Goal: Task Accomplishment & Management: Manage account settings

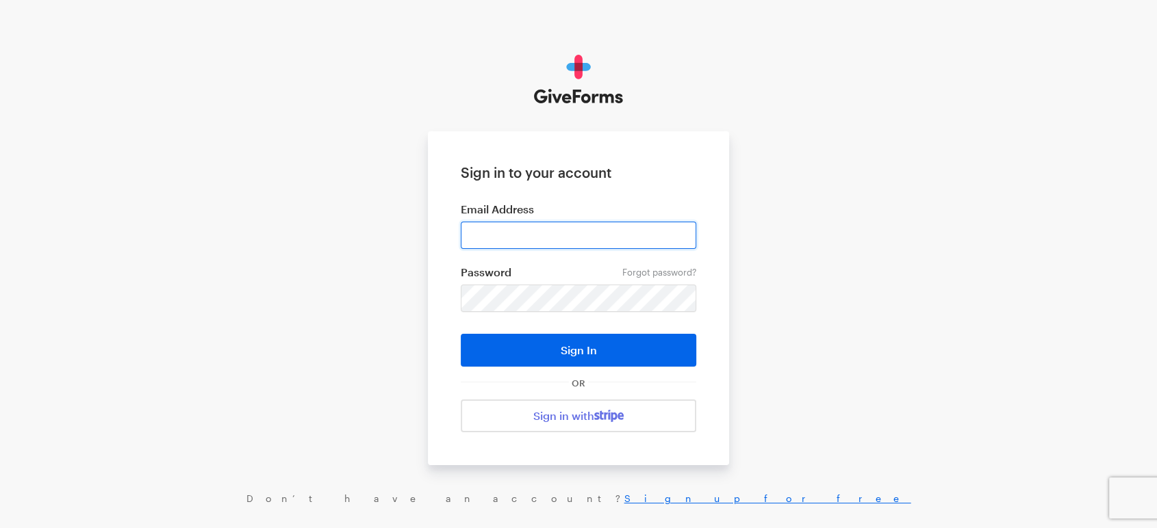
click at [530, 242] on input "email" at bounding box center [578, 235] width 235 height 27
type input "jessica@wholesomewavegeorgia.org"
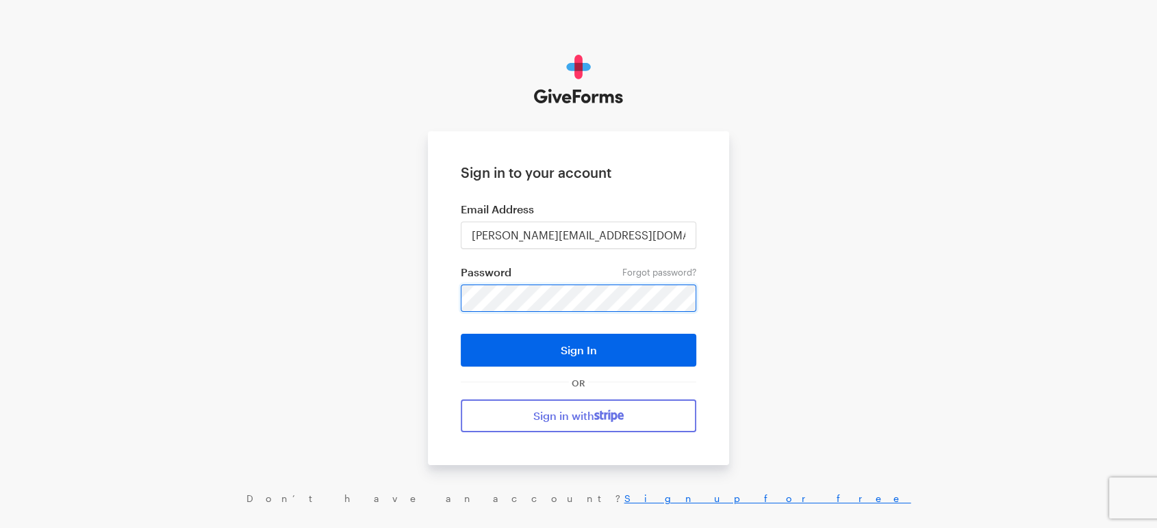
scroll to position [30, 0]
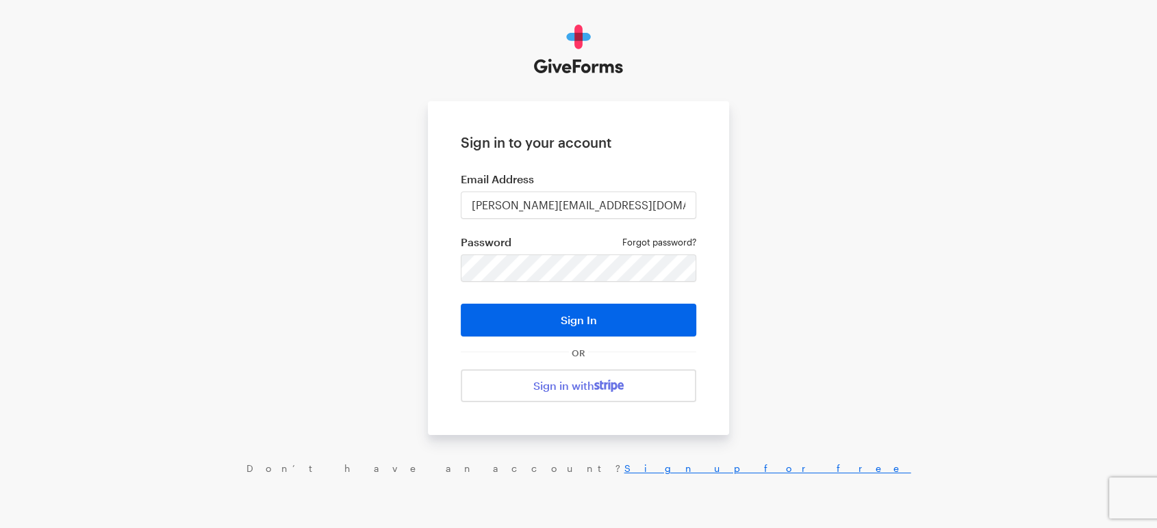
click at [661, 238] on link "Forgot password?" at bounding box center [659, 242] width 74 height 11
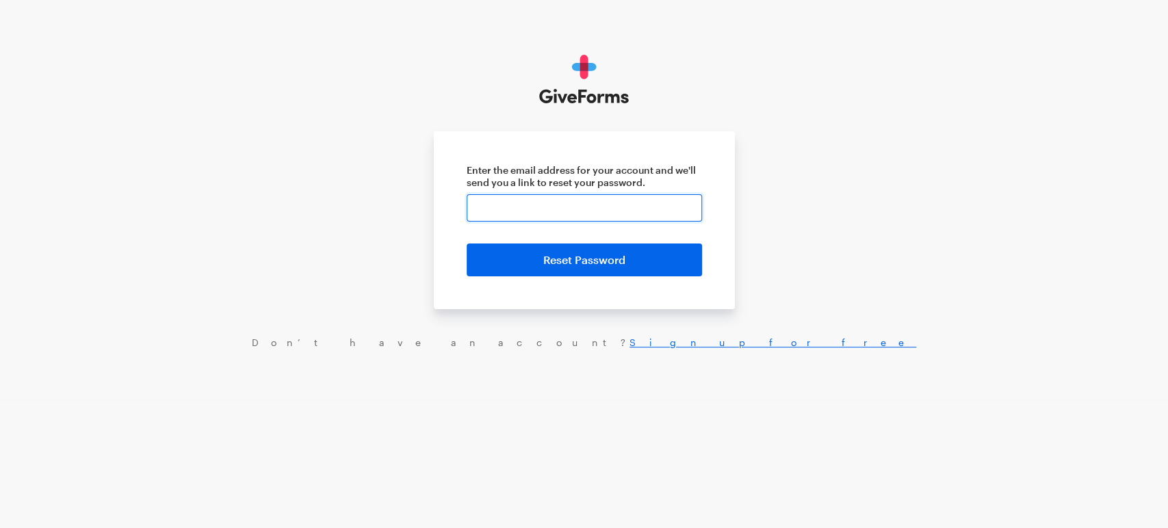
click at [622, 207] on input "Enter the email address for your account and we'll send you a link to reset you…" at bounding box center [584, 207] width 235 height 27
type input "jessica@wholesomewavegeorgia.org"
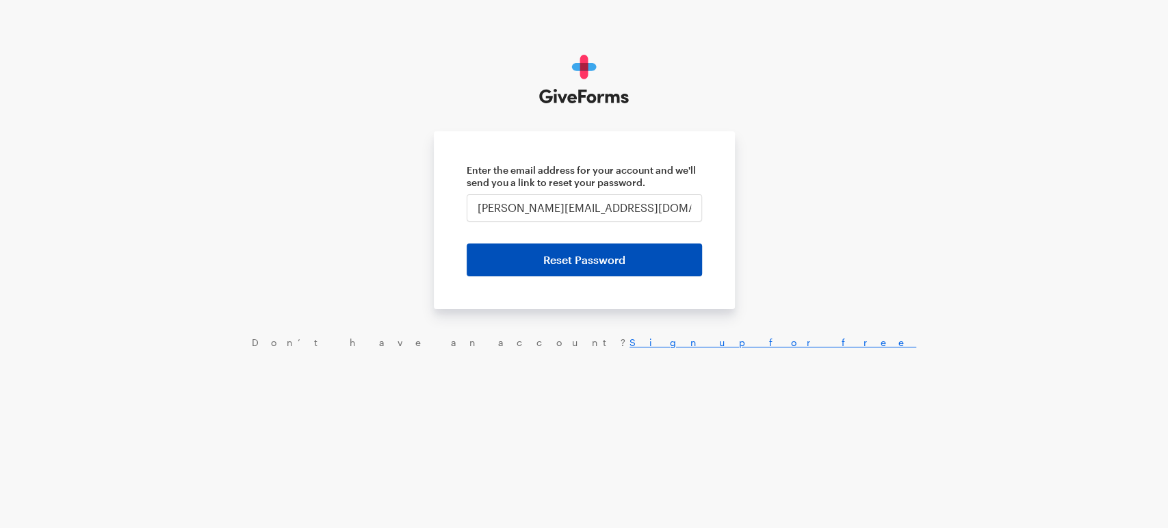
drag, startPoint x: 620, startPoint y: 242, endPoint x: 611, endPoint y: 268, distance: 26.8
click at [611, 268] on form "Enter the email address for your account and we'll send you a link to reset you…" at bounding box center [584, 220] width 301 height 178
click at [611, 268] on button "Reset Password" at bounding box center [584, 260] width 235 height 33
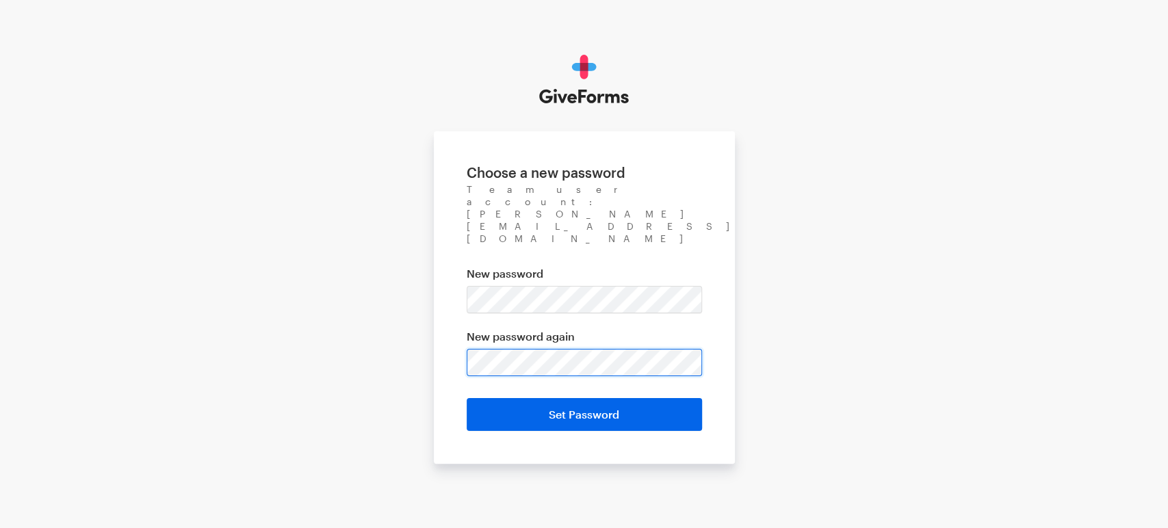
click at [467, 398] on input "Set Password" at bounding box center [584, 414] width 235 height 33
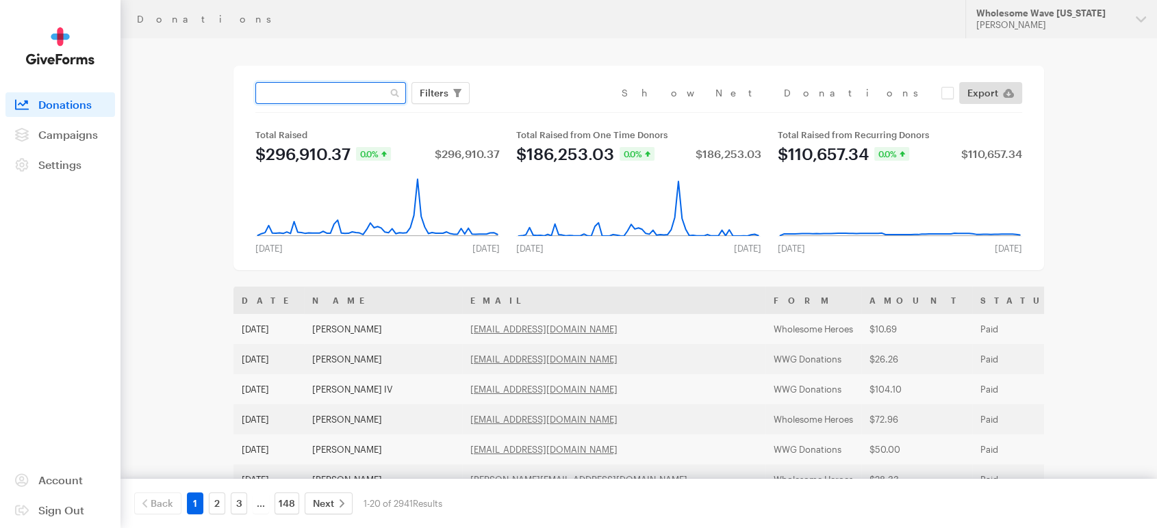
click at [279, 96] on input "text" at bounding box center [330, 93] width 151 height 22
type input "lewis"
click at [537, 111] on button "Apply" at bounding box center [559, 122] width 44 height 22
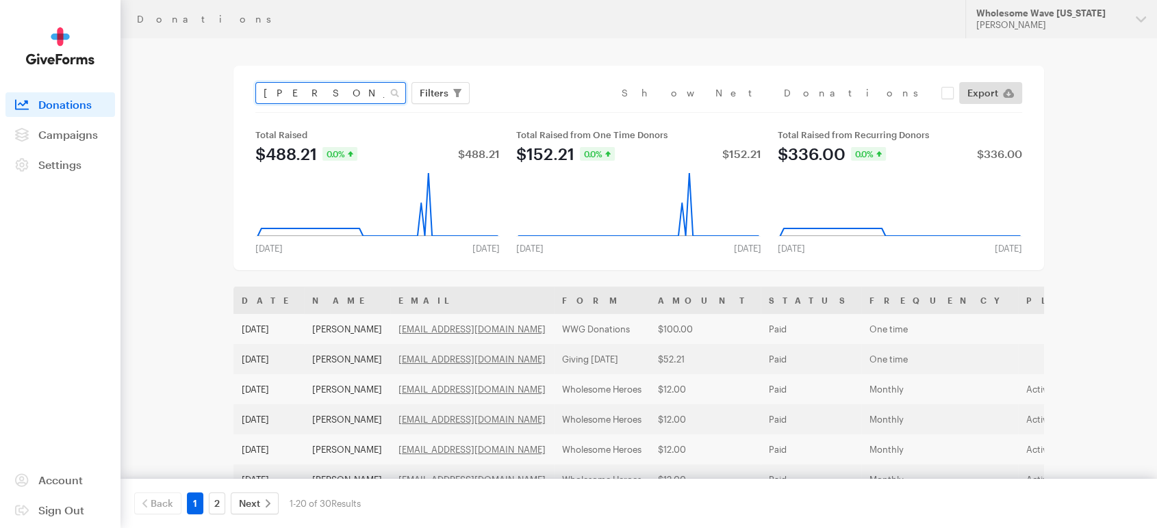
click at [350, 94] on input "[PERSON_NAME]" at bounding box center [330, 93] width 151 height 22
type input "l"
type input "aimee lewis"
click at [537, 111] on button "Apply" at bounding box center [559, 122] width 44 height 22
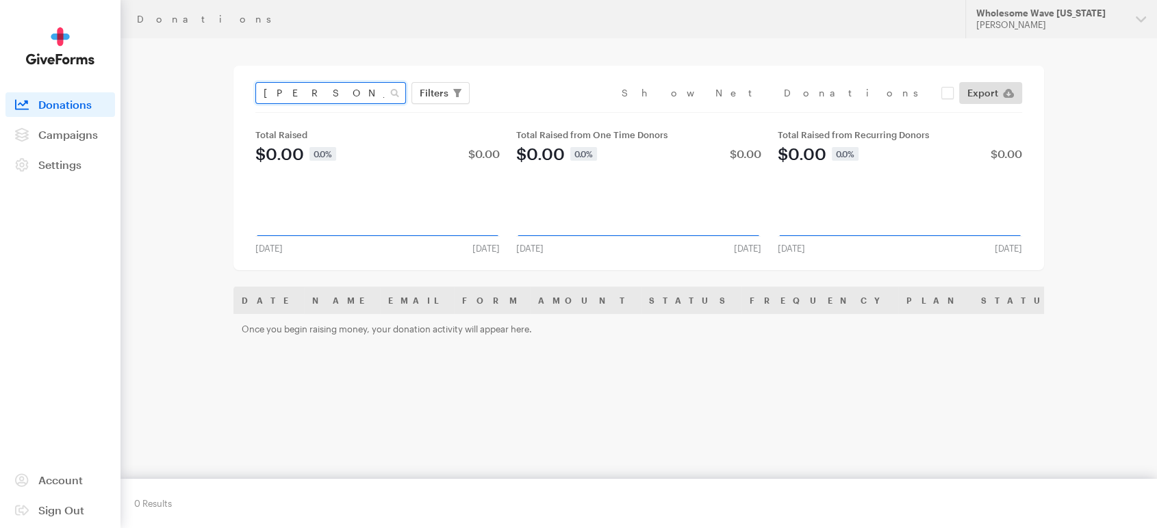
drag, startPoint x: 360, startPoint y: 93, endPoint x: 179, endPoint y: 57, distance: 184.8
click at [179, 57] on main "Donations aimee lewis Filters Clear Filters Apply Date Jul 20, 2025 - Aug 16, 2…" at bounding box center [579, 338] width 986 height 600
type input "elizabeth rhodes"
click at [537, 111] on button "Apply" at bounding box center [559, 122] width 44 height 22
drag, startPoint x: 370, startPoint y: 101, endPoint x: 130, endPoint y: 70, distance: 241.6
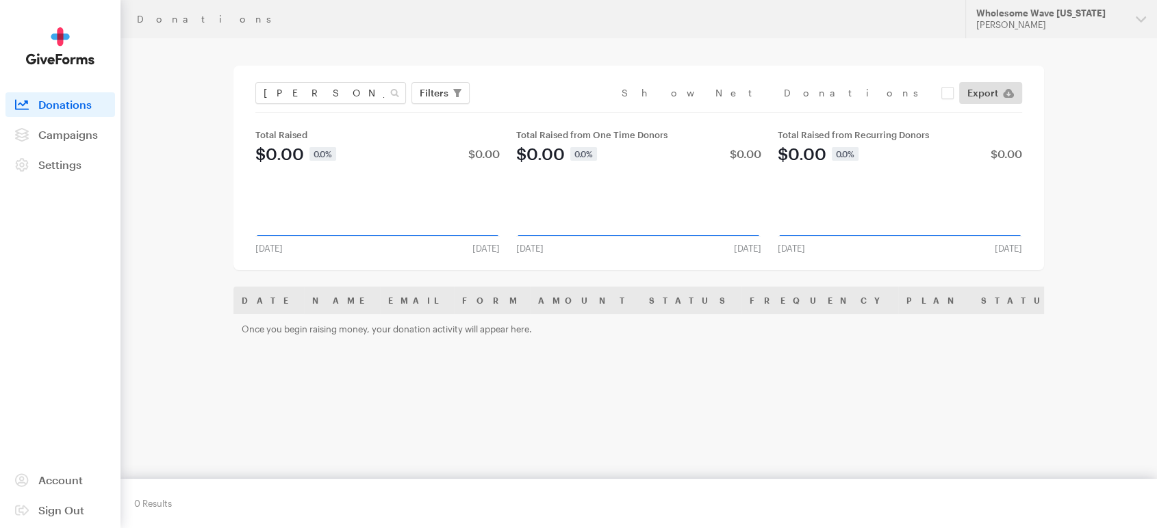
drag, startPoint x: 130, startPoint y: 70, endPoint x: 428, endPoint y: 54, distance: 298.8
drag, startPoint x: 428, startPoint y: 54, endPoint x: 199, endPoint y: 70, distance: 229.9
click at [199, 70] on main "Donations elizabeth rhodes Filters Clear Filters Apply Date Jul 20, 2025 - Aug …" at bounding box center [579, 338] width 986 height 600
type input "robert gallagher"
click at [537, 111] on button "Apply" at bounding box center [559, 122] width 44 height 22
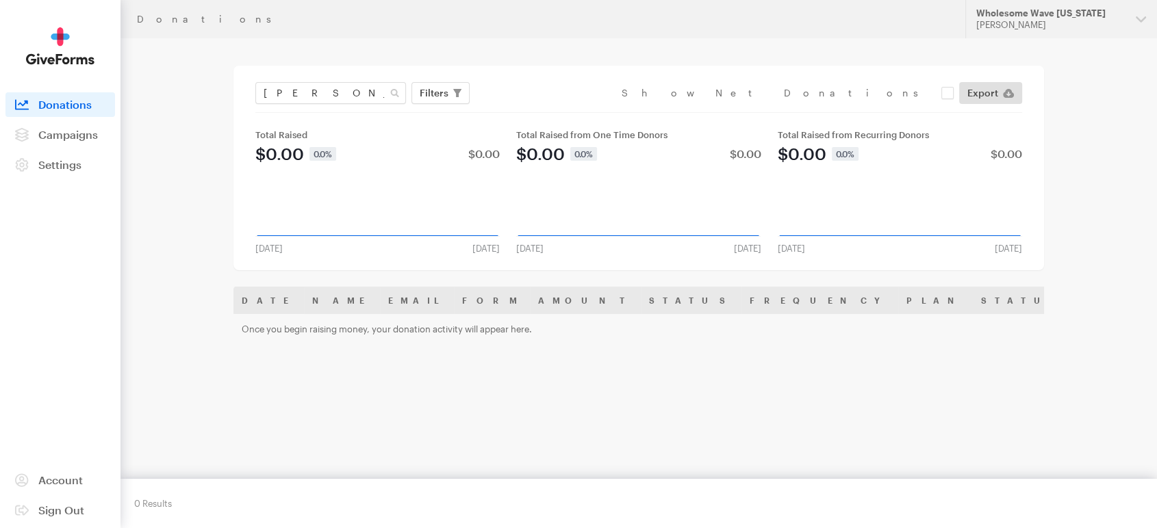
drag, startPoint x: 0, startPoint y: 0, endPoint x: 604, endPoint y: -71, distance: 607.8
click at [604, 0] on html "Donations Updates Support Wholesome Wave Georgia Jessica Rothacker Organization…" at bounding box center [578, 319] width 1157 height 639
drag, startPoint x: 355, startPoint y: 90, endPoint x: 188, endPoint y: 59, distance: 169.8
click at [188, 59] on main "Donations robert gallagher Filters Clear Filters Apply Date Jul 20, 2025 - Aug …" at bounding box center [579, 338] width 986 height 600
type input "mariah lopez"
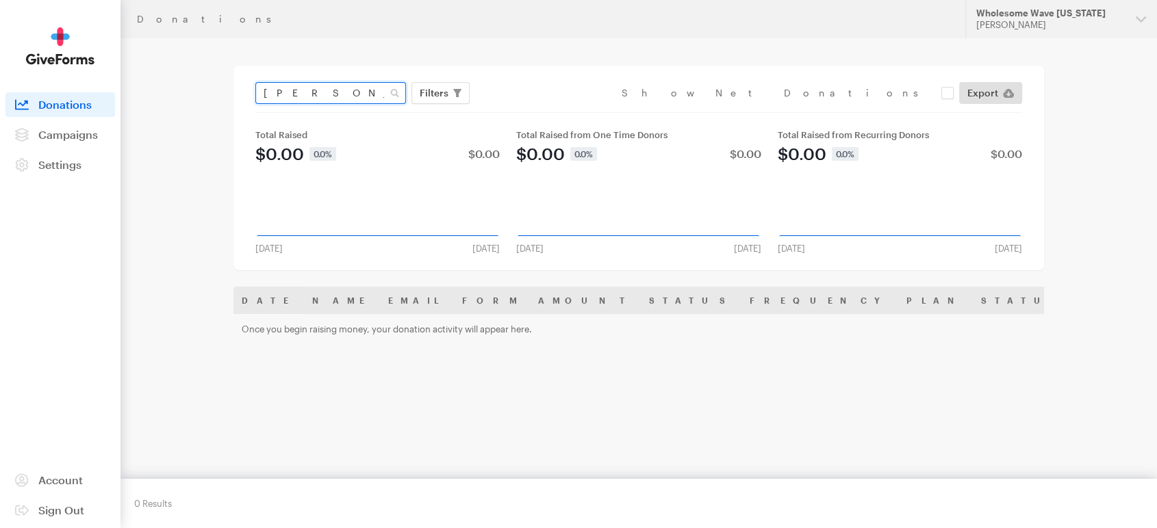
click at [537, 111] on button "Apply" at bounding box center [559, 122] width 44 height 22
drag, startPoint x: 337, startPoint y: 92, endPoint x: 147, endPoint y: 54, distance: 193.3
click at [147, 54] on main "Donations [PERSON_NAME] Filters Clear Filters Apply Date [DATE] - [DATE] Forms …" at bounding box center [579, 338] width 986 height 600
type input "[PERSON_NAME]"
click at [537, 111] on button "Apply" at bounding box center [559, 122] width 44 height 22
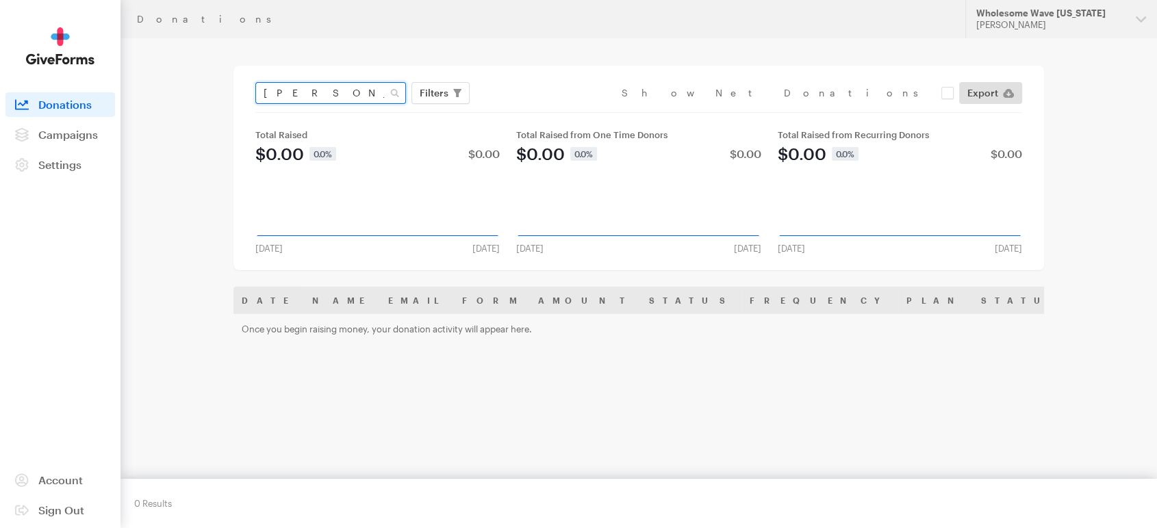
drag, startPoint x: 343, startPoint y: 85, endPoint x: 206, endPoint y: 75, distance: 137.2
click at [206, 75] on main "Donations beth sugarman Filters Clear Filters Apply Date Jul 20, 2025 - Aug 16,…" at bounding box center [579, 338] width 986 height 600
type input "jud doherty"
click at [537, 111] on button "Apply" at bounding box center [559, 122] width 44 height 22
drag, startPoint x: 316, startPoint y: 94, endPoint x: 227, endPoint y: 80, distance: 89.3
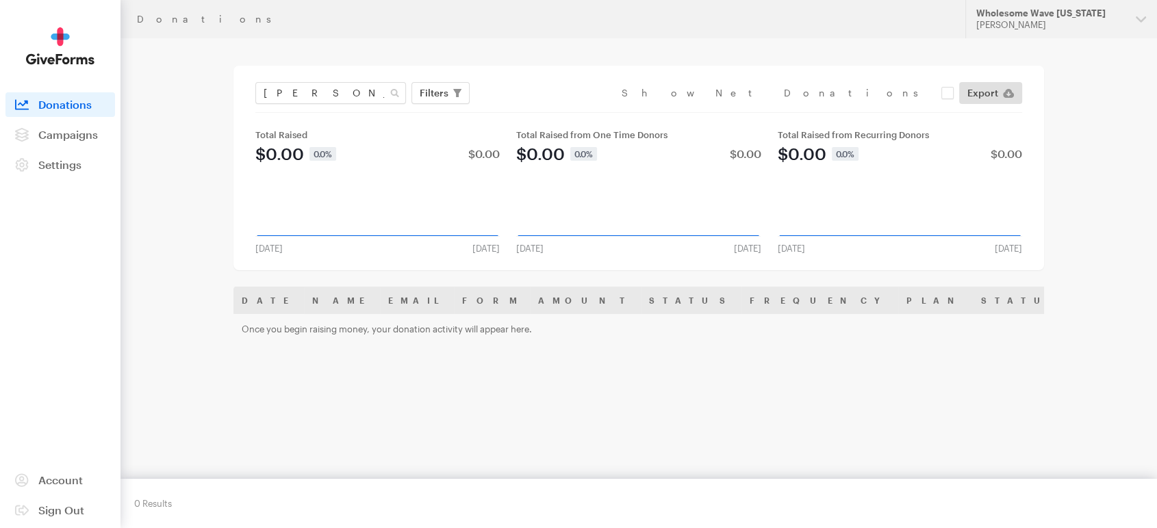
drag, startPoint x: 227, startPoint y: 80, endPoint x: 340, endPoint y: 53, distance: 116.2
drag, startPoint x: 340, startPoint y: 53, endPoint x: 227, endPoint y: 92, distance: 119.7
click at [227, 92] on main "Donations [PERSON_NAME] Filters Clear Filters Apply Date [DATE] - [DATE] Forms …" at bounding box center [579, 338] width 986 height 600
type input "[PERSON_NAME]"
click at [537, 111] on button "Apply" at bounding box center [559, 122] width 44 height 22
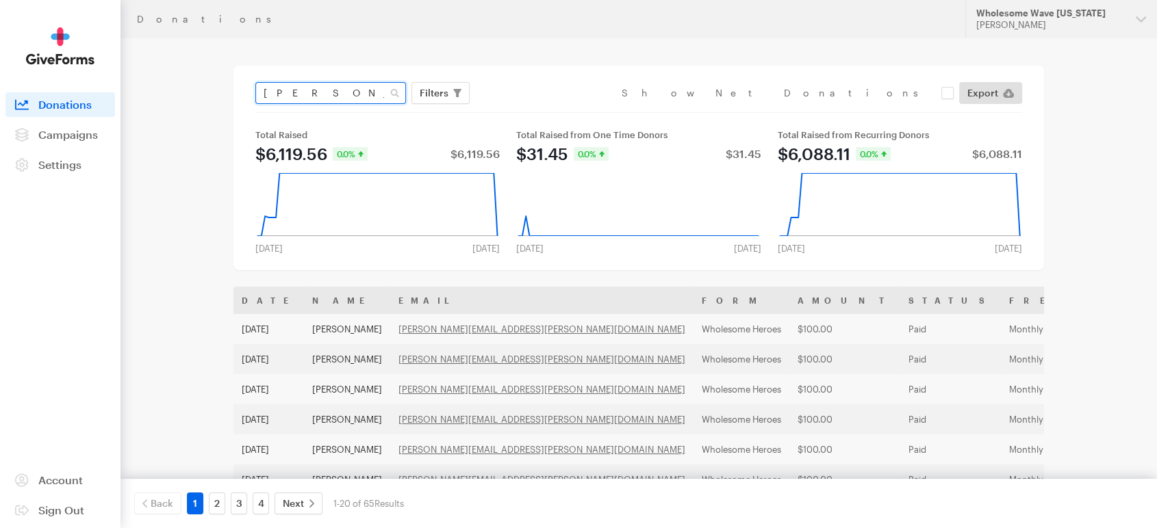
drag, startPoint x: 346, startPoint y: 92, endPoint x: 169, endPoint y: 55, distance: 180.9
click at [169, 55] on main "Donations [PERSON_NAME] Filters Clear Filters Apply Date [DATE] - [DATE] Forms …" at bounding box center [579, 516] width 986 height 956
type input "[PERSON_NAME]"
click at [537, 111] on button "Apply" at bounding box center [559, 122] width 44 height 22
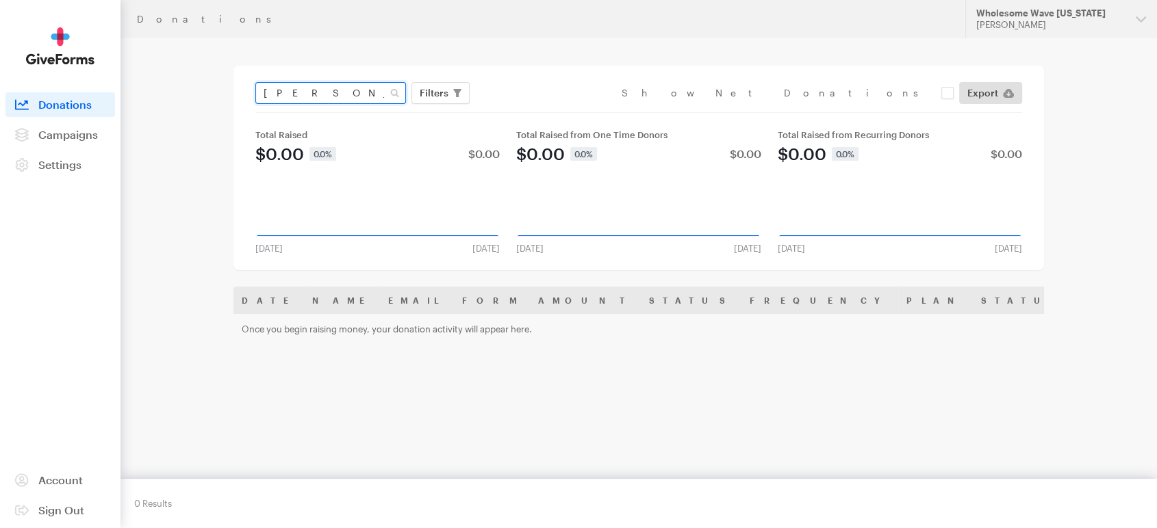
drag, startPoint x: 331, startPoint y: 94, endPoint x: 153, endPoint y: 57, distance: 181.7
click at [153, 57] on main "Donations [PERSON_NAME] Filters Clear Filters Apply Date [DATE] - [DATE] Forms …" at bounding box center [579, 338] width 986 height 600
type input "[PERSON_NAME]"
click at [537, 111] on button "Apply" at bounding box center [559, 122] width 44 height 22
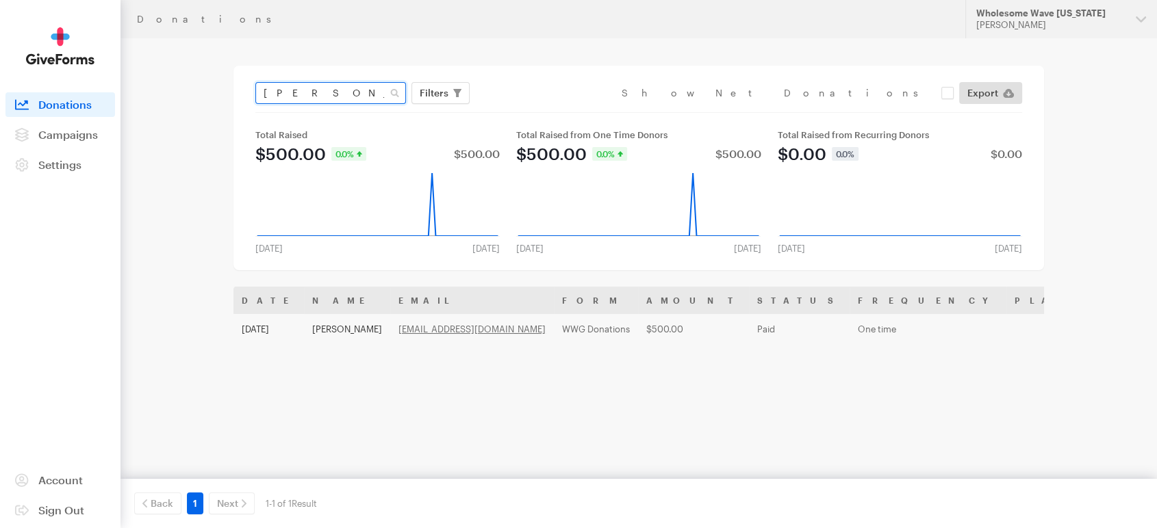
drag, startPoint x: 337, startPoint y: 94, endPoint x: 116, endPoint y: 59, distance: 224.6
click at [116, 59] on div "Donations Updates Support Wholesome Wave Georgia Jessica Rothacker Organization…" at bounding box center [578, 319] width 1157 height 639
type input "[PERSON_NAME]"
click at [537, 111] on button "Apply" at bounding box center [559, 122] width 44 height 22
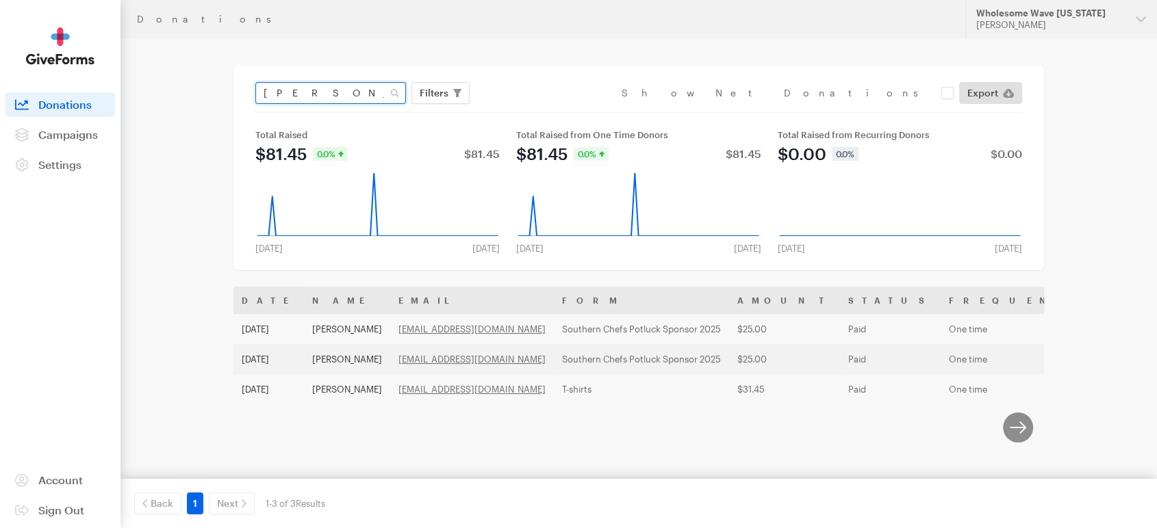
drag, startPoint x: 318, startPoint y: 92, endPoint x: 191, endPoint y: 85, distance: 126.8
click at [191, 85] on main "Donations cyphert Filters Clear Filters Apply Date Jul 20, 2025 - Aug 16, 2025 …" at bounding box center [579, 338] width 986 height 600
type input "[PERSON_NAME]"
click at [537, 111] on button "Apply" at bounding box center [559, 122] width 44 height 22
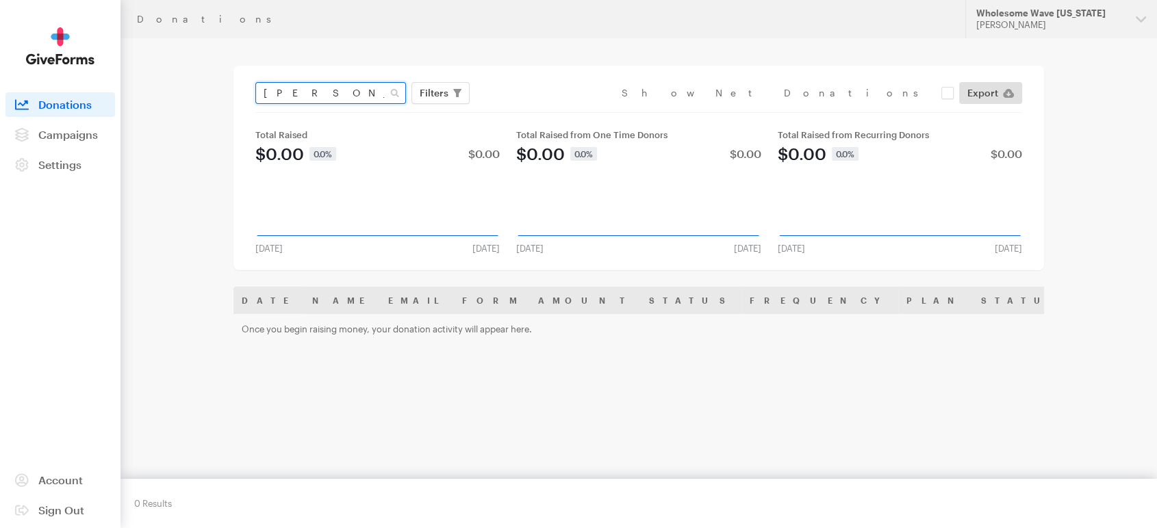
drag, startPoint x: 365, startPoint y: 89, endPoint x: 155, endPoint y: 25, distance: 219.1
click at [155, 25] on div "Donations Updates Support Wholesome Wave [US_STATE] [PERSON_NAME] Organizations…" at bounding box center [578, 319] width 1157 height 639
type input "[PERSON_NAME]"
click at [537, 111] on button "Apply" at bounding box center [559, 122] width 44 height 22
drag, startPoint x: 326, startPoint y: 98, endPoint x: 126, endPoint y: 36, distance: 210.0
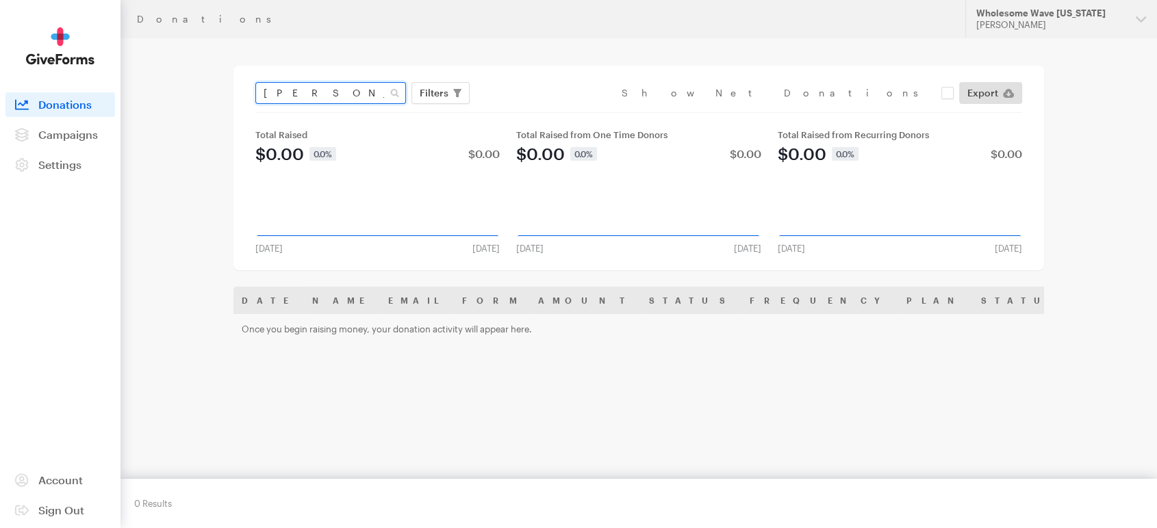
click at [126, 36] on div "Donations Updates Support Wholesome Wave Georgia Jessica Rothacker Organization…" at bounding box center [578, 319] width 1157 height 639
type input "mark cyphert"
click at [537, 111] on button "Apply" at bounding box center [559, 122] width 44 height 22
drag, startPoint x: 339, startPoint y: 94, endPoint x: 164, endPoint y: 36, distance: 184.6
click at [164, 36] on div "Donations Updates Support Wholesome Wave [US_STATE] [PERSON_NAME] Organizations…" at bounding box center [578, 319] width 1157 height 639
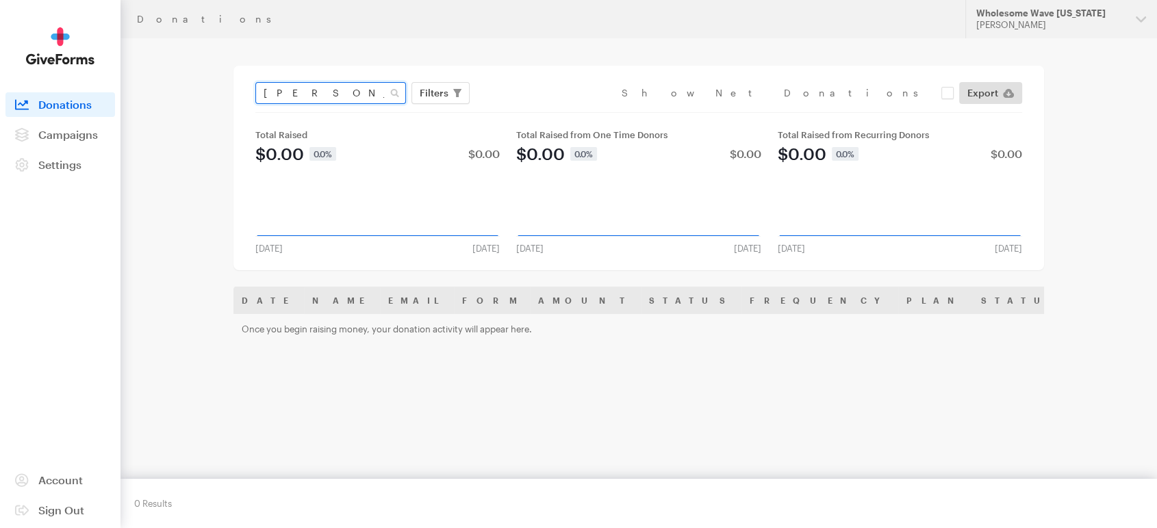
type input "[PERSON_NAME]"
click at [537, 111] on button "Apply" at bounding box center [559, 122] width 44 height 22
drag, startPoint x: 337, startPoint y: 90, endPoint x: 276, endPoint y: 101, distance: 62.6
drag, startPoint x: 276, startPoint y: 101, endPoint x: 339, endPoint y: 93, distance: 64.1
type input "t"
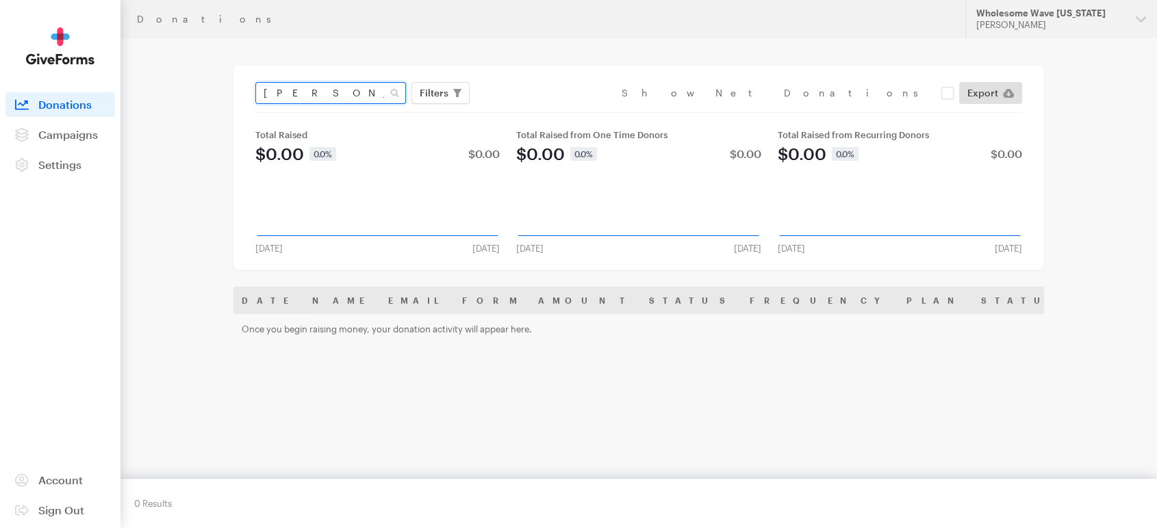
type input "[PERSON_NAME]"
click at [537, 111] on button "Apply" at bounding box center [559, 122] width 44 height 22
drag, startPoint x: 331, startPoint y: 92, endPoint x: 205, endPoint y: 67, distance: 129.0
drag, startPoint x: 205, startPoint y: 67, endPoint x: 276, endPoint y: 36, distance: 77.6
drag, startPoint x: 276, startPoint y: 36, endPoint x: 234, endPoint y: 104, distance: 79.6
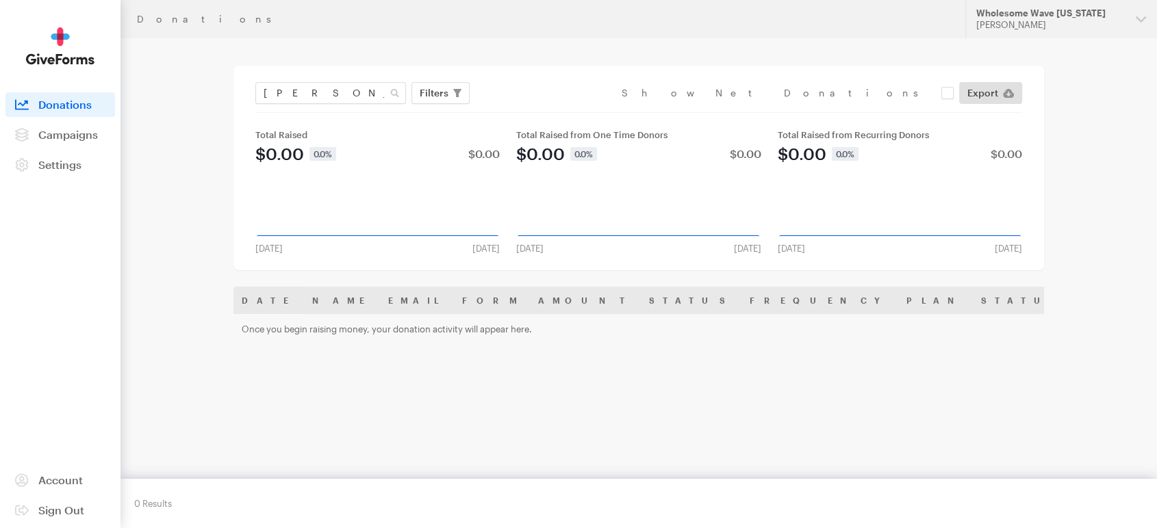
click at [234, 104] on div "paula seville Filters Clear Filters Apply Date Jul 20, 2025 - Aug 16, 2025 Form…" at bounding box center [638, 168] width 810 height 205
drag, startPoint x: 331, startPoint y: 94, endPoint x: 224, endPoint y: 92, distance: 106.8
click at [224, 92] on main "Donations paula seville Filters Clear Filters Apply Date Jul 20, 2025 - Aug 16,…" at bounding box center [579, 338] width 986 height 600
type input "elizabeth shepherd"
click at [537, 111] on button "Apply" at bounding box center [559, 122] width 44 height 22
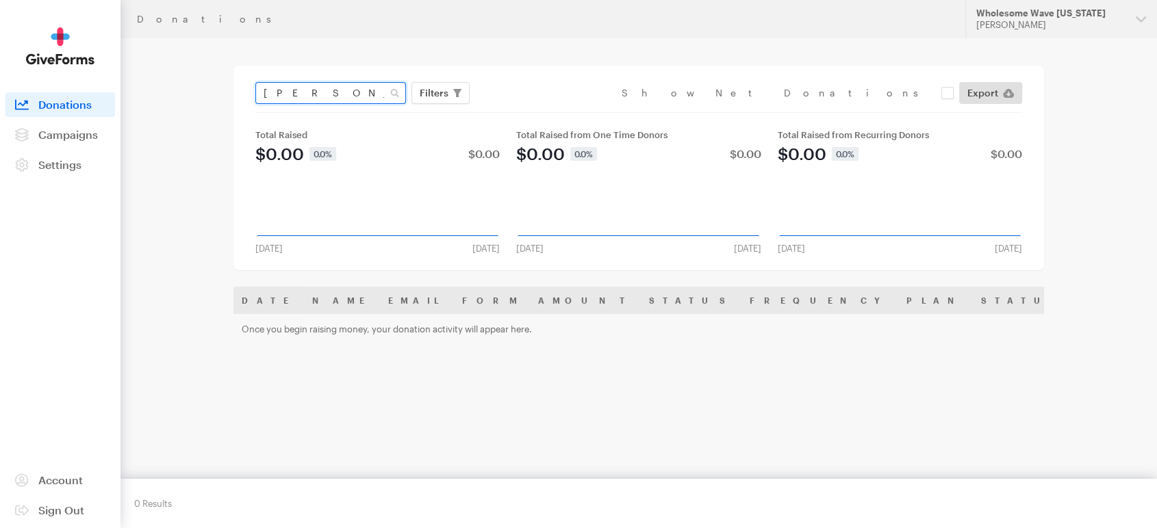
drag, startPoint x: 384, startPoint y: 81, endPoint x: 244, endPoint y: 78, distance: 140.3
click at [244, 78] on div "elizabeth shepherd Filters Clear Filters Apply Date Jul 20, 2025 - Aug 16, 2025…" at bounding box center [638, 168] width 810 height 205
type input "suzanne girdner"
click at [537, 111] on button "Apply" at bounding box center [559, 122] width 44 height 22
drag, startPoint x: 372, startPoint y: 97, endPoint x: 183, endPoint y: 65, distance: 190.9
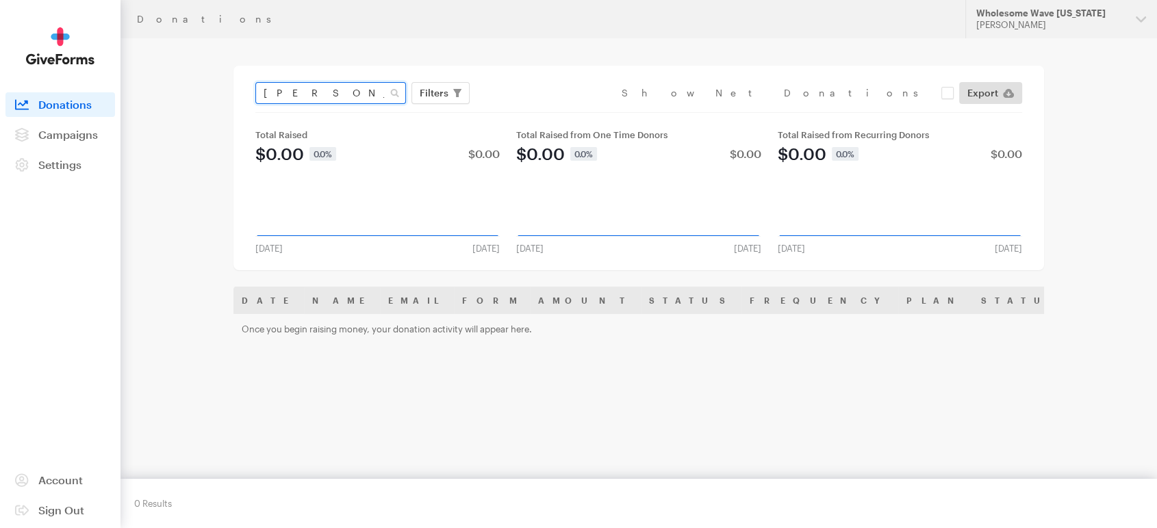
click at [183, 65] on main "Donations suzanne girdner Filters Clear Filters Apply Date Jul 20, 2025 - Aug 1…" at bounding box center [579, 338] width 986 height 600
type input "[PERSON_NAME]"
click at [537, 111] on button "Apply" at bounding box center [559, 122] width 44 height 22
drag, startPoint x: 347, startPoint y: 92, endPoint x: 175, endPoint y: 43, distance: 178.5
click at [175, 43] on main "Donations [PERSON_NAME] Filters Clear Filters Apply Date [DATE] - [DATE] Forms …" at bounding box center [579, 338] width 986 height 600
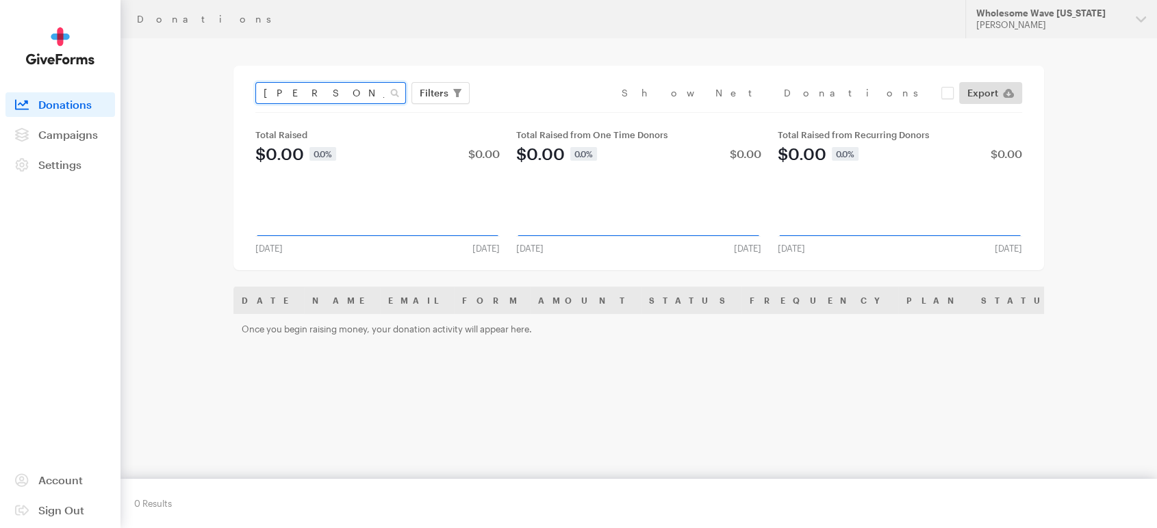
type input "[PERSON_NAME]"
click at [537, 111] on button "Apply" at bounding box center [559, 122] width 44 height 22
drag, startPoint x: 330, startPoint y: 92, endPoint x: 163, endPoint y: 47, distance: 173.0
click at [163, 47] on main "Donations ruthie hortsch Filters Clear Filters Apply Date Jul 20, 2025 - Aug 16…" at bounding box center [579, 338] width 986 height 600
type input "[PERSON_NAME]"
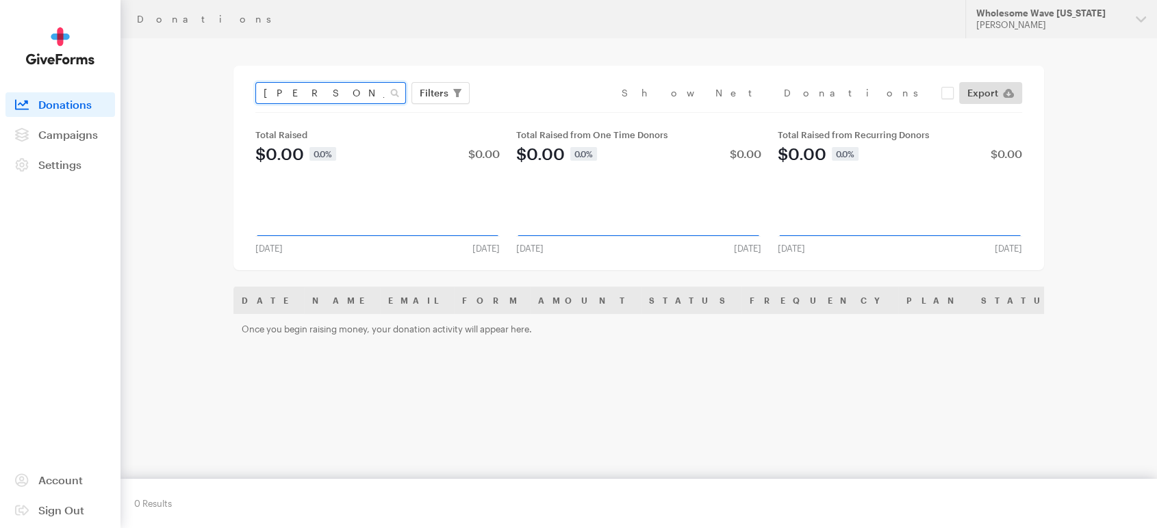
click at [537, 111] on button "Apply" at bounding box center [559, 122] width 44 height 22
drag, startPoint x: 346, startPoint y: 90, endPoint x: 205, endPoint y: 73, distance: 142.6
drag, startPoint x: 205, startPoint y: 73, endPoint x: 248, endPoint y: 42, distance: 53.5
click at [248, 42] on main "Donations [PERSON_NAME] Filters Clear Filters Apply Date [DATE] - [DATE] Forms …" at bounding box center [579, 338] width 986 height 600
click at [329, 91] on input "ashley booher" at bounding box center [330, 93] width 151 height 22
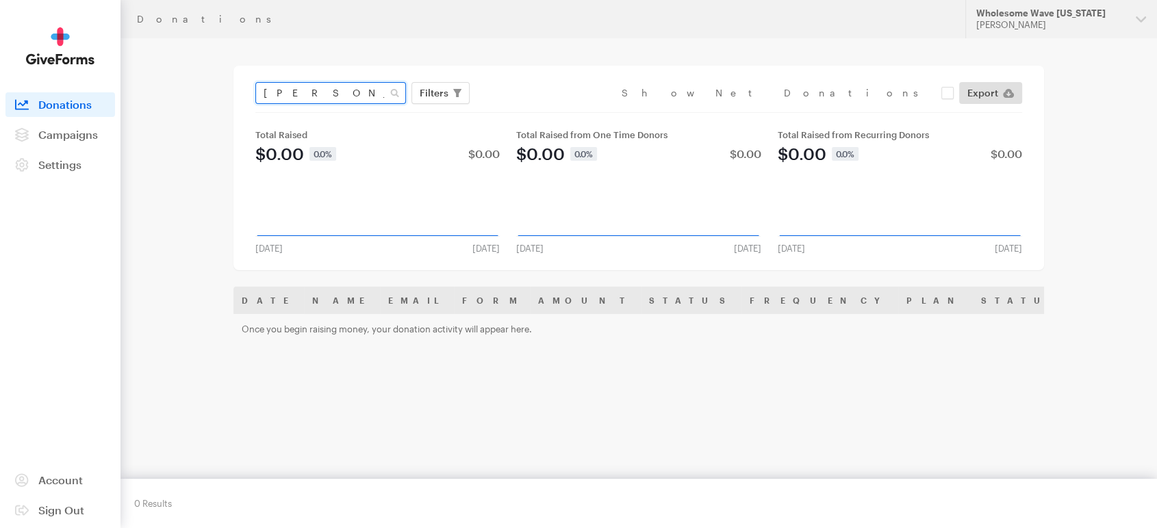
type input "[PERSON_NAME]"
click at [537, 111] on button "Apply" at bounding box center [559, 122] width 44 height 22
drag, startPoint x: 350, startPoint y: 96, endPoint x: 226, endPoint y: 99, distance: 124.6
click at [226, 99] on main "Donations [PERSON_NAME] Filters Clear Filters Apply Date [DATE] - [DATE] Forms …" at bounding box center [579, 338] width 986 height 600
paste input "[PERSON_NAME]"
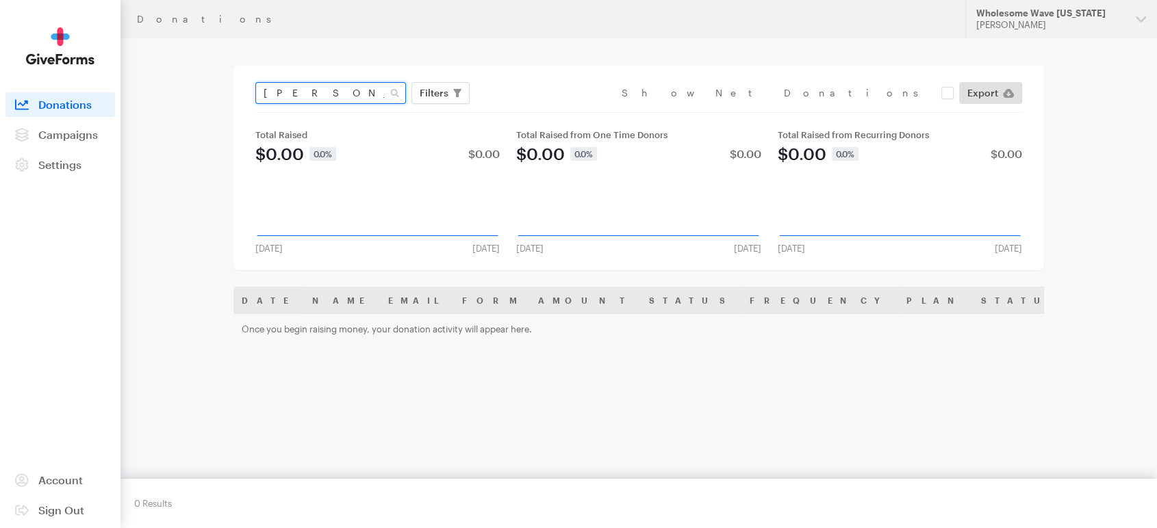
type input "[PERSON_NAME]"
click at [537, 111] on button "Apply" at bounding box center [559, 122] width 44 height 22
drag, startPoint x: 339, startPoint y: 88, endPoint x: 230, endPoint y: 95, distance: 109.8
click at [230, 95] on main "Donations [PERSON_NAME] Filters Clear Filters Apply Date [DATE] - [DATE] Forms …" at bounding box center [579, 338] width 986 height 600
paste input "[PERSON_NAME]"
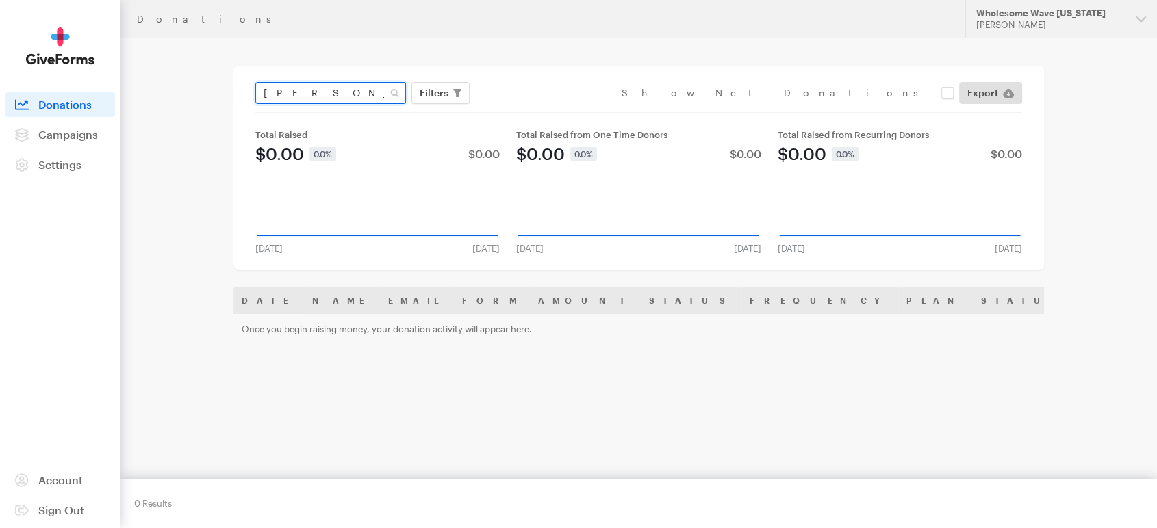
type input "[PERSON_NAME]"
click at [537, 111] on button "Apply" at bounding box center [559, 122] width 44 height 22
drag, startPoint x: 321, startPoint y: 91, endPoint x: 190, endPoint y: 89, distance: 130.7
click at [190, 89] on main "Donations Cecile Riker Filters Clear Filters Apply Date Jul 20, 2025 - Aug 16, …" at bounding box center [579, 338] width 986 height 600
paste input "Mary Kenney"
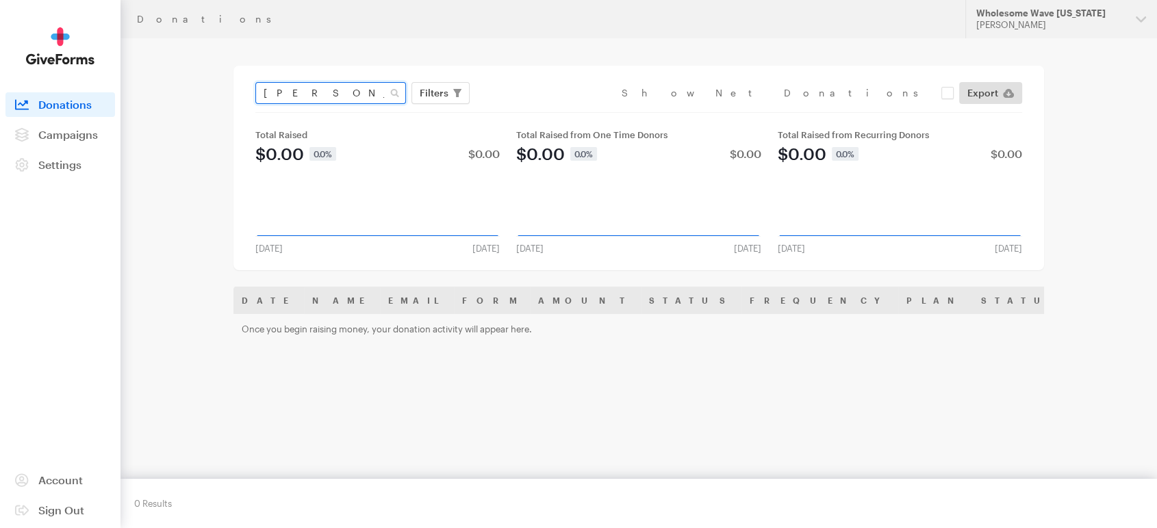
type input "Mary Kenney"
click at [537, 111] on button "Apply" at bounding box center [559, 122] width 44 height 22
drag, startPoint x: 336, startPoint y: 94, endPoint x: 222, endPoint y: 96, distance: 114.3
click at [222, 96] on main "Donations [PERSON_NAME] Filters Clear Filters Apply Date [DATE] - [DATE] Forms …" at bounding box center [579, 338] width 986 height 600
paste input "[PERSON_NAME]"
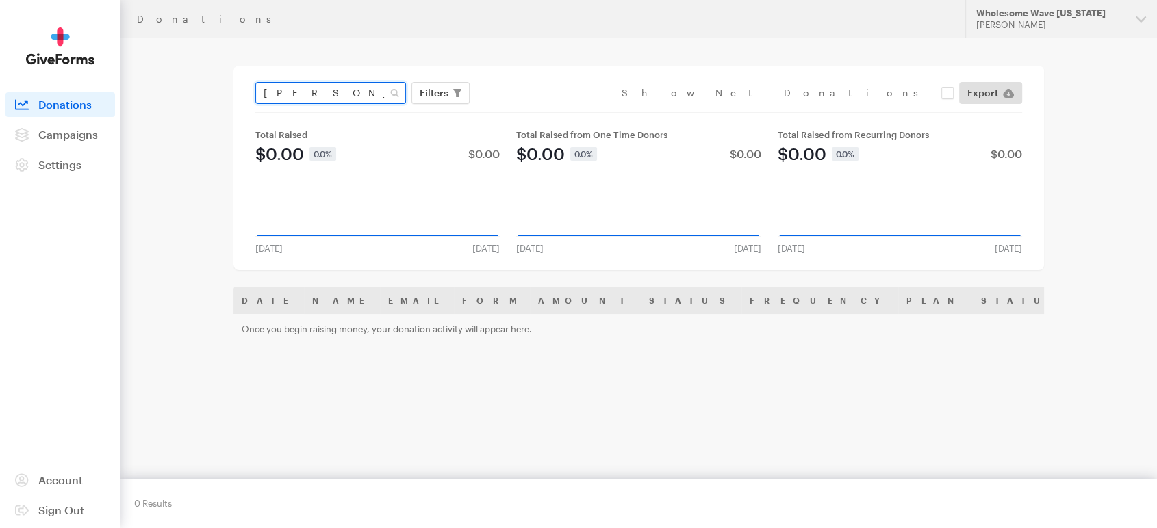
type input "[PERSON_NAME]"
click at [537, 111] on button "Apply" at bounding box center [559, 122] width 44 height 22
drag, startPoint x: 361, startPoint y: 92, endPoint x: 211, endPoint y: 74, distance: 151.0
click at [211, 74] on main "Donations Jennifer Chambers Filters Clear Filters Apply Date Jul 20, 2025 - Aug…" at bounding box center [579, 338] width 986 height 600
paste input "text"
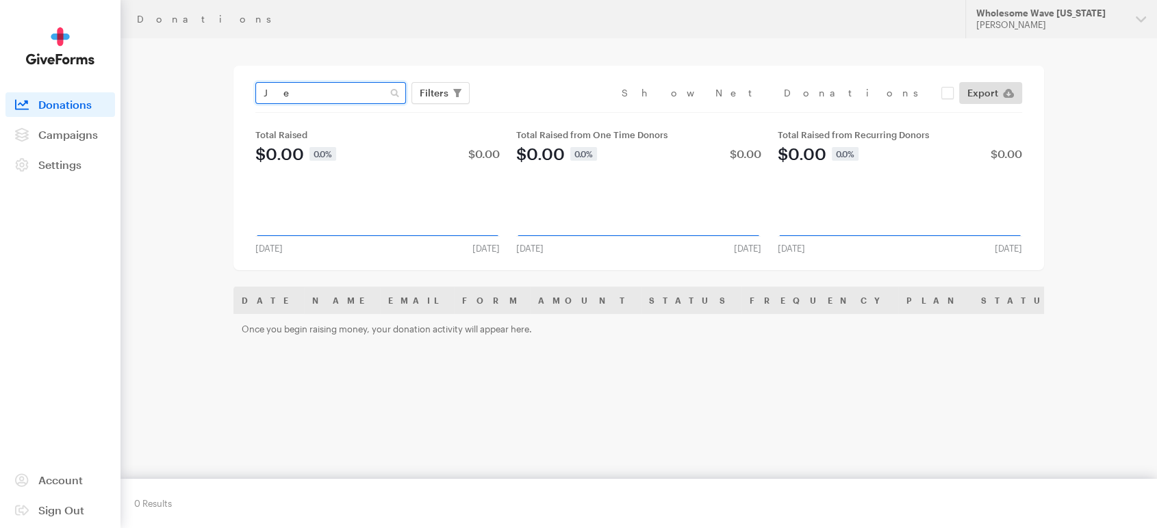
type input "J"
paste input "Jennifer Chambers"
drag, startPoint x: 368, startPoint y: 94, endPoint x: 216, endPoint y: 100, distance: 152.0
click at [216, 100] on main "Donations Jennifer Chambers Filters Clear Filters Apply Date Jul 20, 2025 - Aug…" at bounding box center [579, 338] width 986 height 600
paste input "Sun Kim"
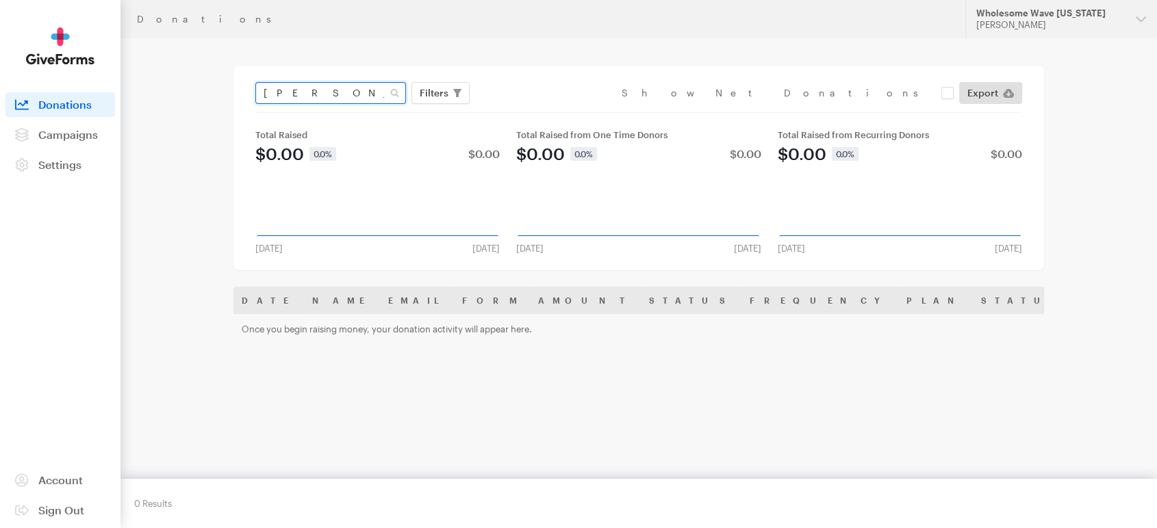
type input "Sun Kim"
click at [537, 111] on button "Apply" at bounding box center [559, 122] width 44 height 22
drag, startPoint x: 332, startPoint y: 95, endPoint x: 218, endPoint y: 94, distance: 114.3
click at [218, 94] on main "Donations [PERSON_NAME] Filters Clear Filters Apply Date [DATE] - [DATE] Forms …" at bounding box center [579, 338] width 986 height 600
paste input "[PERSON_NAME]"
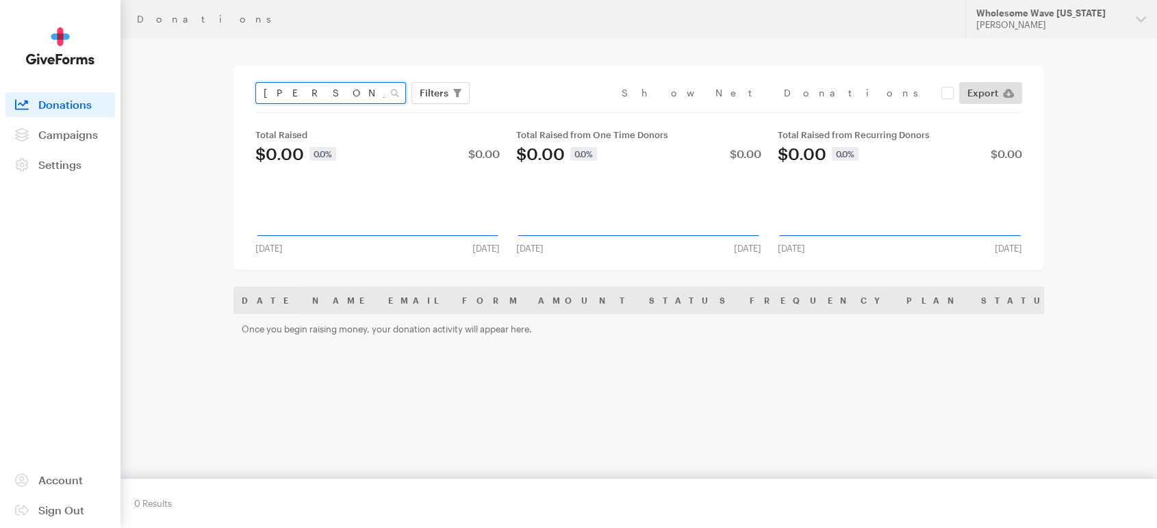
type input "[PERSON_NAME]"
click at [537, 111] on button "Apply" at bounding box center [559, 122] width 44 height 22
drag, startPoint x: 359, startPoint y: 93, endPoint x: 201, endPoint y: 83, distance: 159.1
click at [201, 83] on main "Donations [PERSON_NAME] Filters Clear Filters Apply Date [DATE] - [DATE] Forms …" at bounding box center [579, 338] width 986 height 600
paste input "[PERSON_NAME]"
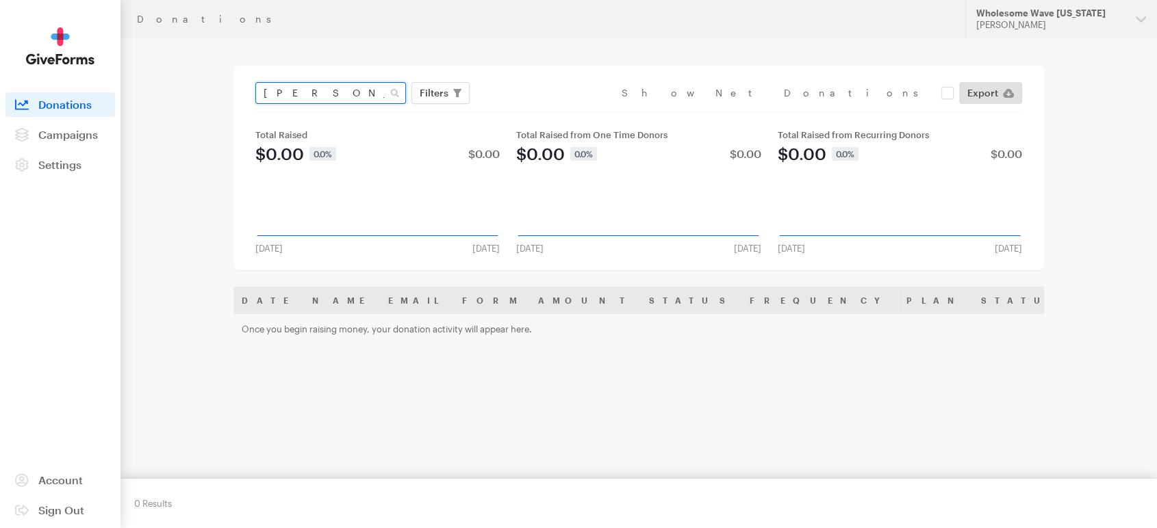
type input "[PERSON_NAME]"
click at [537, 111] on button "Apply" at bounding box center [559, 122] width 44 height 22
drag, startPoint x: 348, startPoint y: 99, endPoint x: 195, endPoint y: 102, distance: 153.3
click at [195, 102] on main "Donations Linda Rothermel Filters Clear Filters Apply Date Jul 20, 2025 - Aug 1…" at bounding box center [579, 338] width 986 height 600
paste input "Jade Andrews"
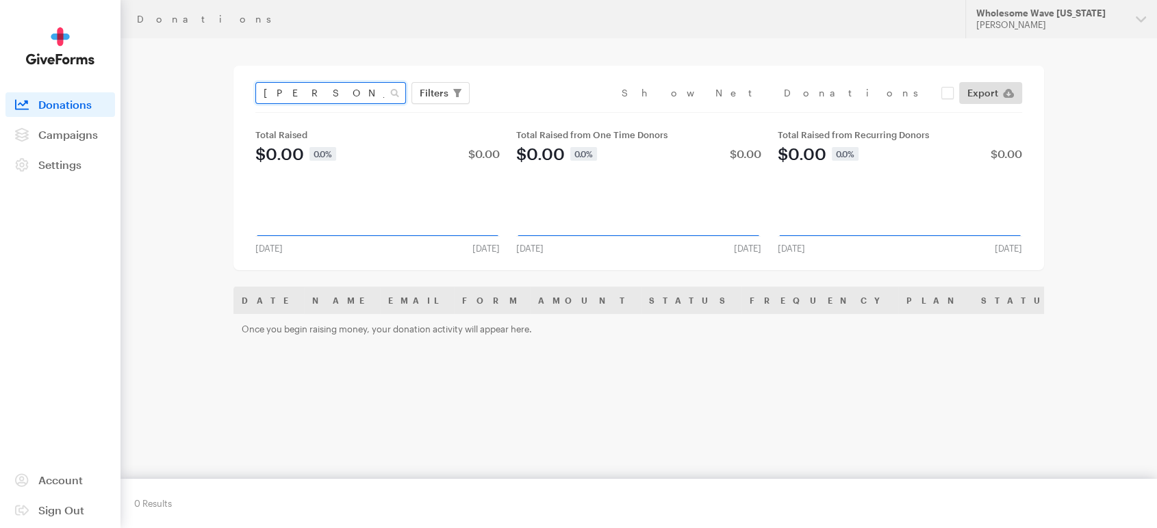
type input "Jade Andrews"
click at [537, 111] on button "Apply" at bounding box center [559, 122] width 44 height 22
drag, startPoint x: 352, startPoint y: 86, endPoint x: 203, endPoint y: 72, distance: 149.1
click at [203, 72] on main "Donations [PERSON_NAME] Filters Clear Filters Apply Date [DATE] - [DATE] Forms …" at bounding box center [579, 338] width 986 height 600
paste input "[PERSON_NAME]"
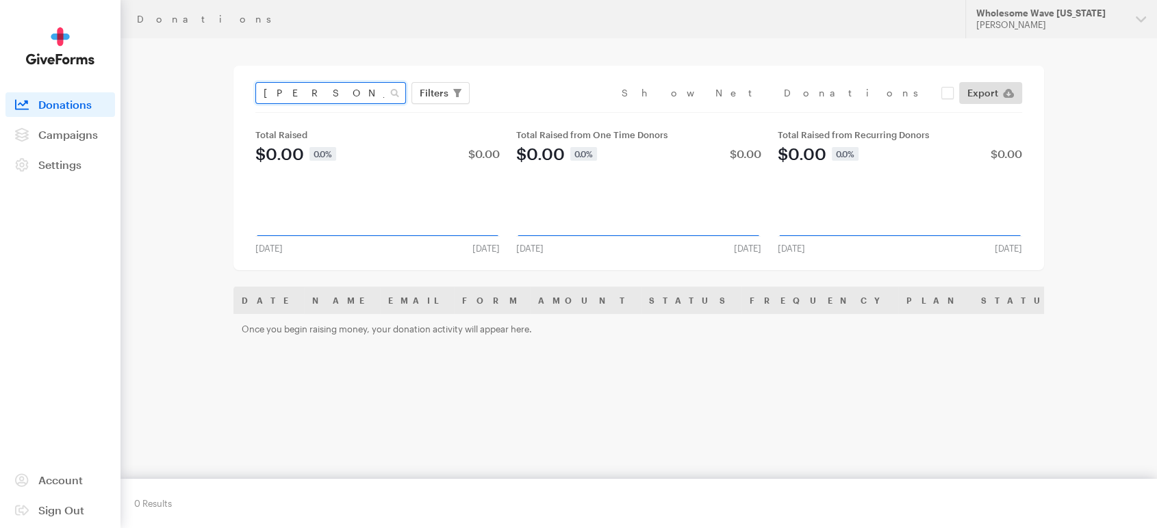
type input "[PERSON_NAME]"
click at [537, 111] on button "Apply" at bounding box center [559, 122] width 44 height 22
drag, startPoint x: 347, startPoint y: 99, endPoint x: 149, endPoint y: 69, distance: 200.0
click at [149, 69] on main "Donations Mathew Meunier Filters Clear Filters Apply Date Jul 20, 2025 - Aug 16…" at bounding box center [579, 338] width 986 height 600
paste input "olly Williams"
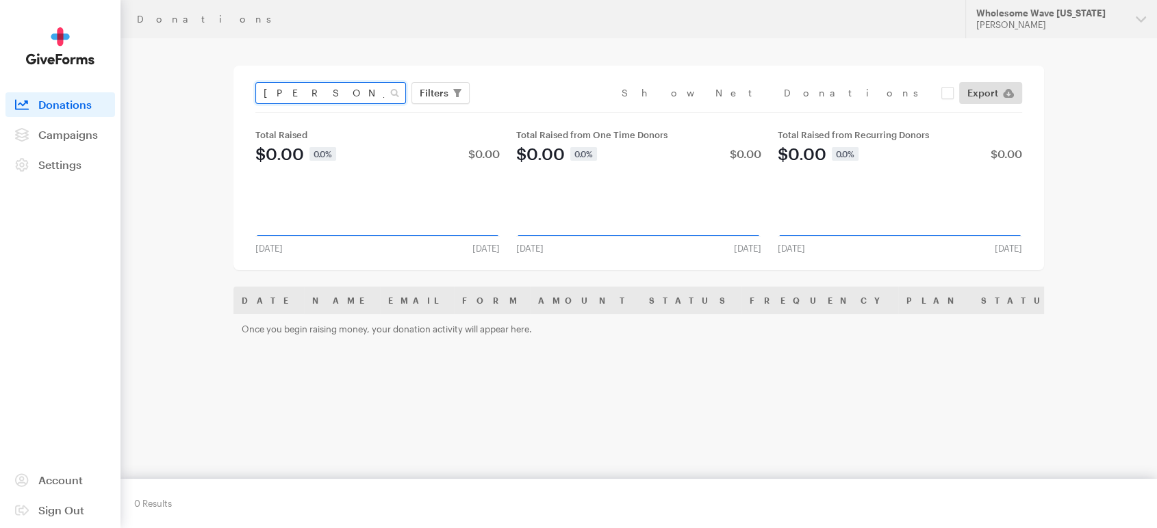
type input "Molly Williams"
click at [537, 111] on button "Apply" at bounding box center [559, 122] width 44 height 22
drag, startPoint x: 356, startPoint y: 94, endPoint x: 155, endPoint y: 69, distance: 202.8
click at [155, 69] on main "Donations [PERSON_NAME] Filters Clear Filters Apply Date [DATE] - [DATE] Forms …" at bounding box center [579, 338] width 986 height 600
paste input "[PERSON_NAME] [PERSON_NAME]"
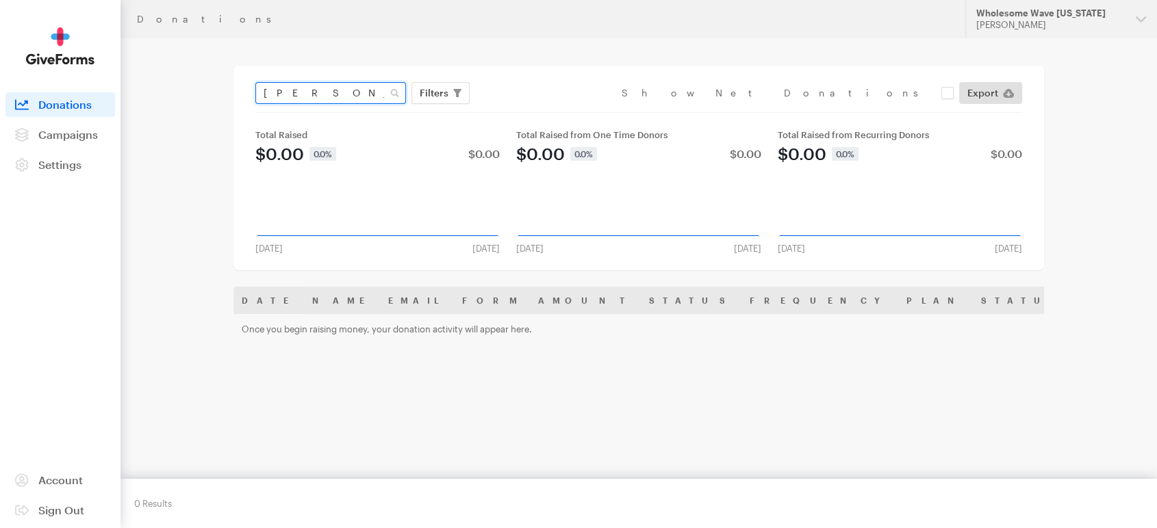
type input "[PERSON_NAME] [PERSON_NAME]"
click at [537, 111] on button "Apply" at bounding box center [559, 122] width 44 height 22
drag, startPoint x: 361, startPoint y: 98, endPoint x: 186, endPoint y: 62, distance: 178.9
click at [186, 62] on main "Donations Ann Scott Henderson Filters Clear Filters Apply Date Jul 20, 2025 - A…" at bounding box center [579, 338] width 986 height 600
paste input "Evelyn Pinto"
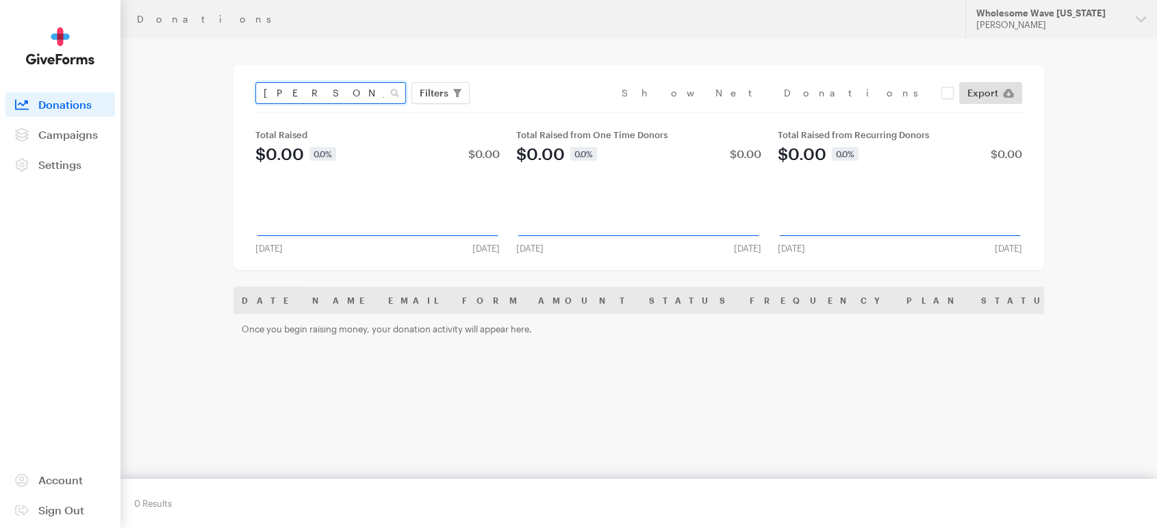
type input "Evelyn Pinto"
click at [537, 111] on button "Apply" at bounding box center [559, 122] width 44 height 22
drag, startPoint x: 368, startPoint y: 90, endPoint x: 201, endPoint y: 87, distance: 167.0
click at [201, 87] on main "Donations Evelyn Pinto Filters Clear Filters Apply Date Jul 20, 2025 - Aug 16, …" at bounding box center [579, 338] width 986 height 600
paste input "Kate White"
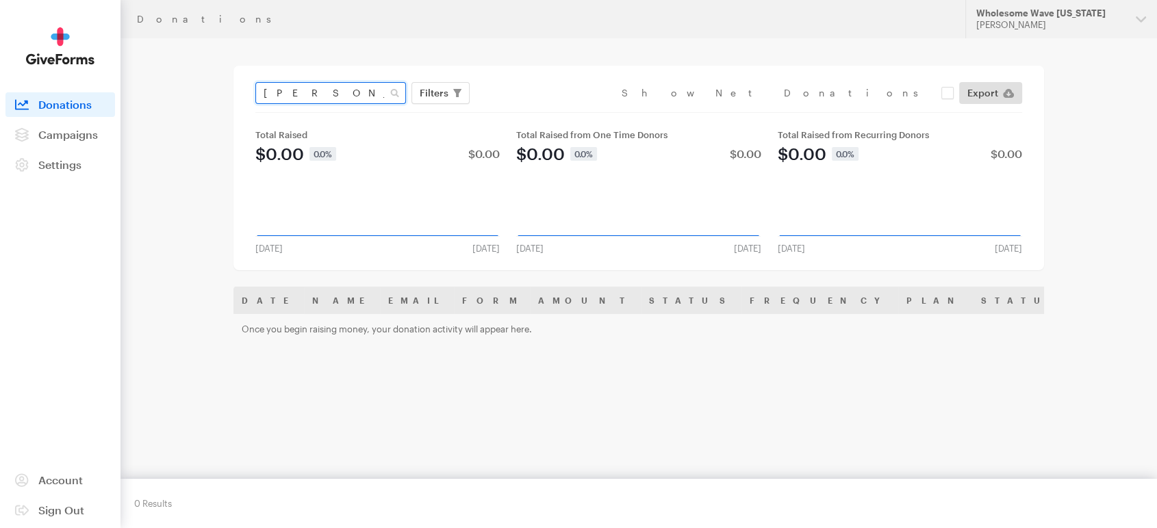
type input "Kate White"
click at [537, 111] on button "Apply" at bounding box center [559, 122] width 44 height 22
drag, startPoint x: 360, startPoint y: 94, endPoint x: 199, endPoint y: 77, distance: 161.7
click at [199, 77] on main "Donations [PERSON_NAME] Filters Clear Filters Apply Date [DATE] - [DATE] Forms …" at bounding box center [579, 338] width 986 height 600
paste input "[PERSON_NAME]"
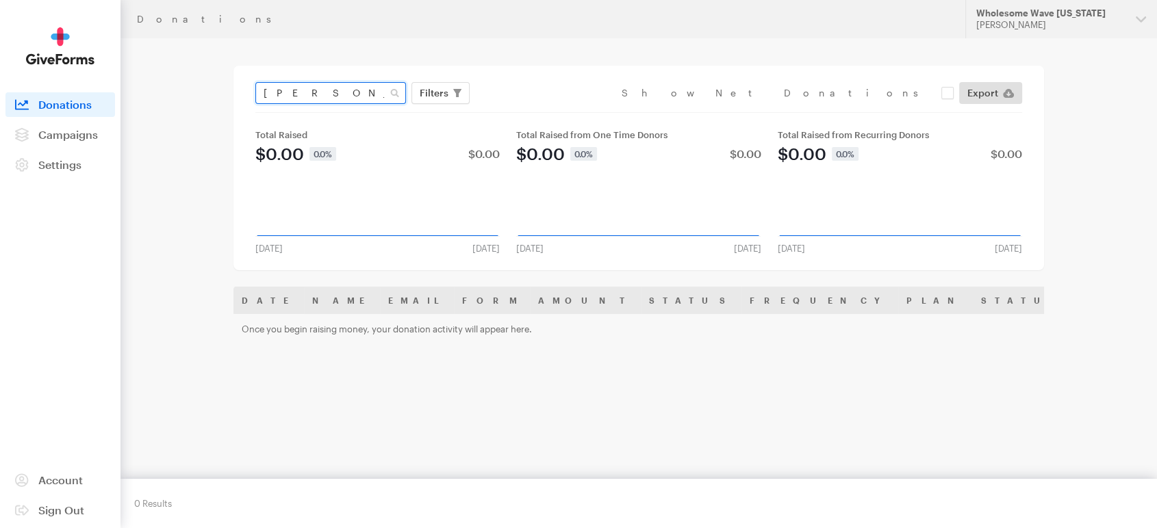
type input "[PERSON_NAME]"
click at [537, 111] on button "Apply" at bounding box center [559, 122] width 44 height 22
drag, startPoint x: 339, startPoint y: 95, endPoint x: 197, endPoint y: 77, distance: 142.8
click at [197, 77] on main "Donations Tony Ventry Filters Clear Filters Apply Date Jul 20, 2025 - Aug 16, 2…" at bounding box center [579, 338] width 986 height 600
type input "marcos"
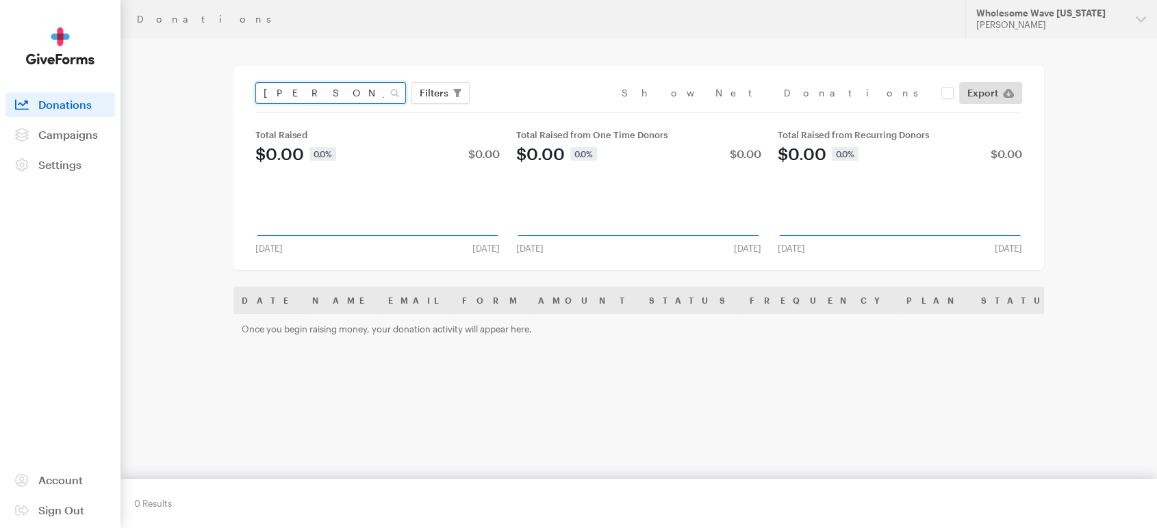
click at [537, 111] on button "Apply" at bounding box center [559, 122] width 44 height 22
drag, startPoint x: 329, startPoint y: 94, endPoint x: 127, endPoint y: 38, distance: 210.2
click at [127, 38] on main "Donations [PERSON_NAME] Filters Clear Filters Apply Date [DATE] - [DATE] Forms …" at bounding box center [579, 338] width 986 height 600
type input "[PERSON_NAME]"
click at [537, 111] on button "Apply" at bounding box center [559, 122] width 44 height 22
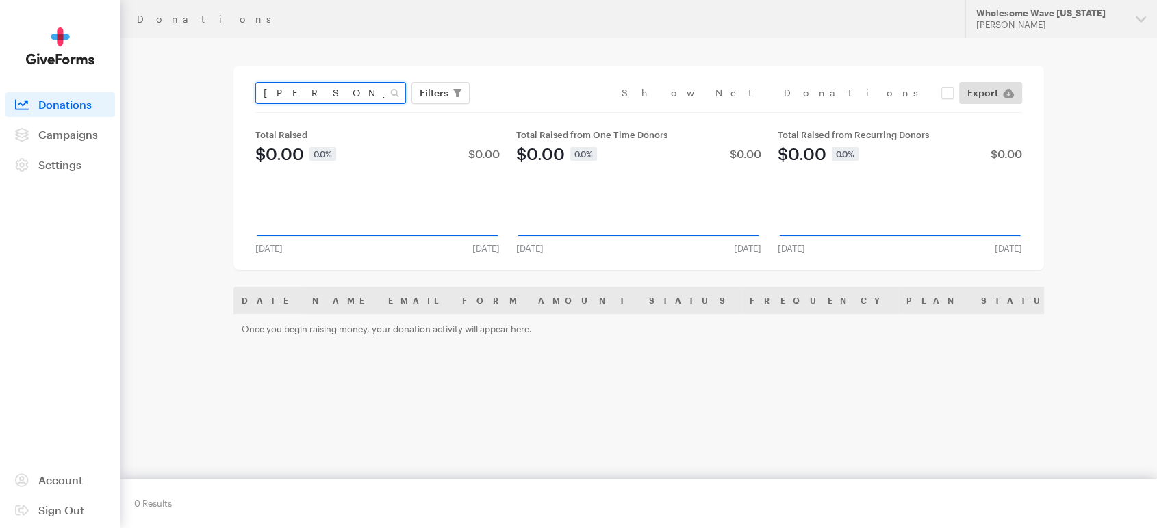
drag, startPoint x: 372, startPoint y: 99, endPoint x: 255, endPoint y: 88, distance: 116.8
click at [255, 88] on input "[PERSON_NAME]" at bounding box center [330, 93] width 151 height 22
paste input "[PERSON_NAME]"
type input "[PERSON_NAME]"
click at [537, 111] on button "Apply" at bounding box center [559, 122] width 44 height 22
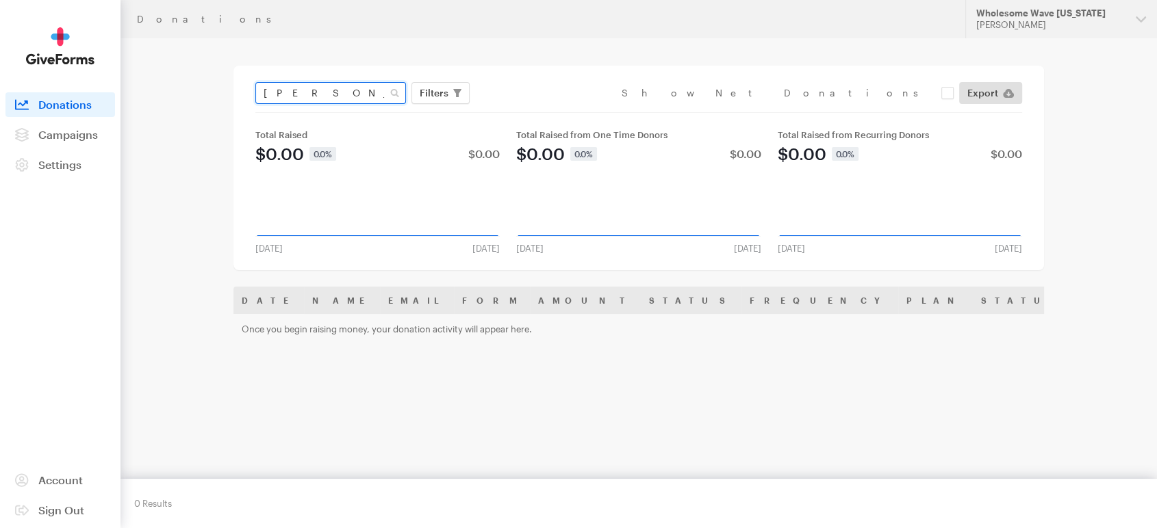
drag, startPoint x: 333, startPoint y: 88, endPoint x: 216, endPoint y: 81, distance: 117.2
click at [216, 81] on main "Donations [PERSON_NAME] Filters Clear Filters Apply Date [DATE] - [DATE] Forms …" at bounding box center [579, 338] width 986 height 600
paste input "[PERSON_NAME]"
type input "[PERSON_NAME]"
click at [537, 111] on button "Apply" at bounding box center [559, 122] width 44 height 22
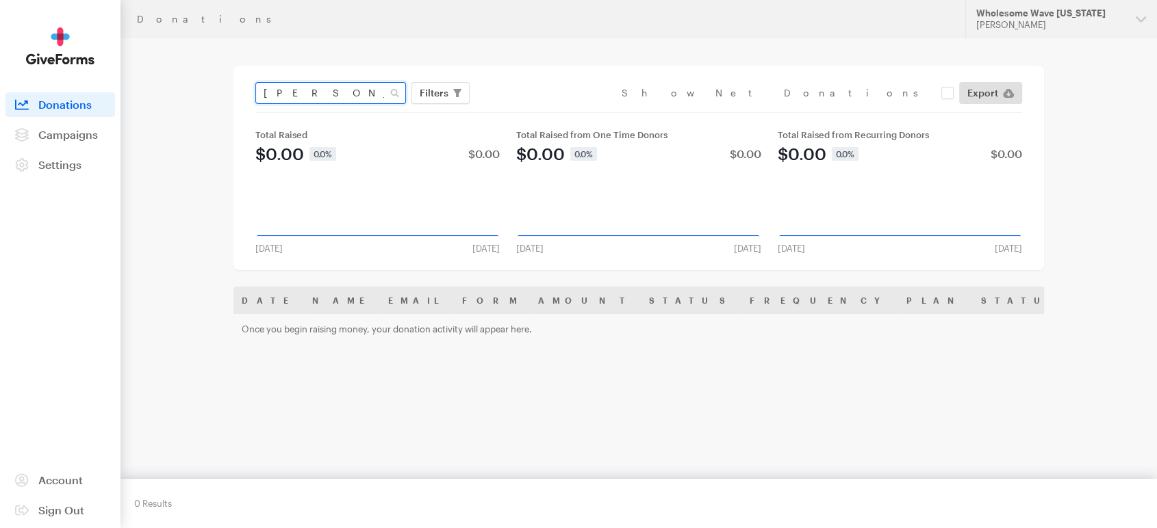
drag, startPoint x: 346, startPoint y: 92, endPoint x: 205, endPoint y: 77, distance: 141.7
click at [205, 77] on main "Donations [PERSON_NAME] Filters Clear Filters Apply Date [DATE] - [DATE] Forms …" at bounding box center [579, 338] width 986 height 600
paste input "[PERSON_NAME]"
type input "[PERSON_NAME]"
click at [537, 111] on button "Apply" at bounding box center [559, 122] width 44 height 22
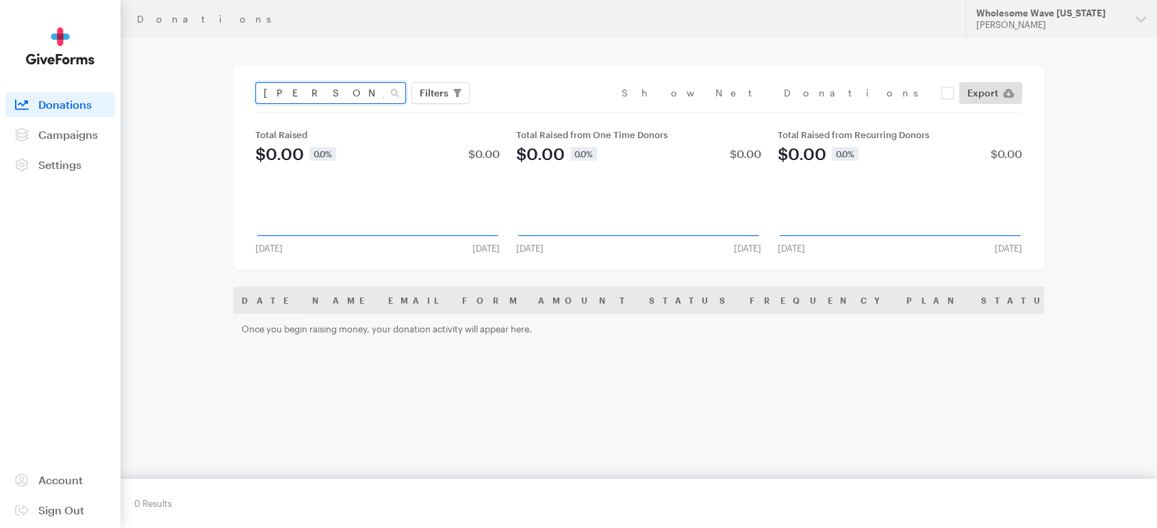
drag, startPoint x: 362, startPoint y: 96, endPoint x: 214, endPoint y: 79, distance: 148.7
click at [214, 79] on main "Donations Erin Woodside Filters Clear Filters Apply Date Jul 20, 2025 - Aug 16,…" at bounding box center [579, 338] width 986 height 600
paste input "Craig Portwood"
type input "Craig Portwood"
click at [537, 111] on button "Apply" at bounding box center [559, 122] width 44 height 22
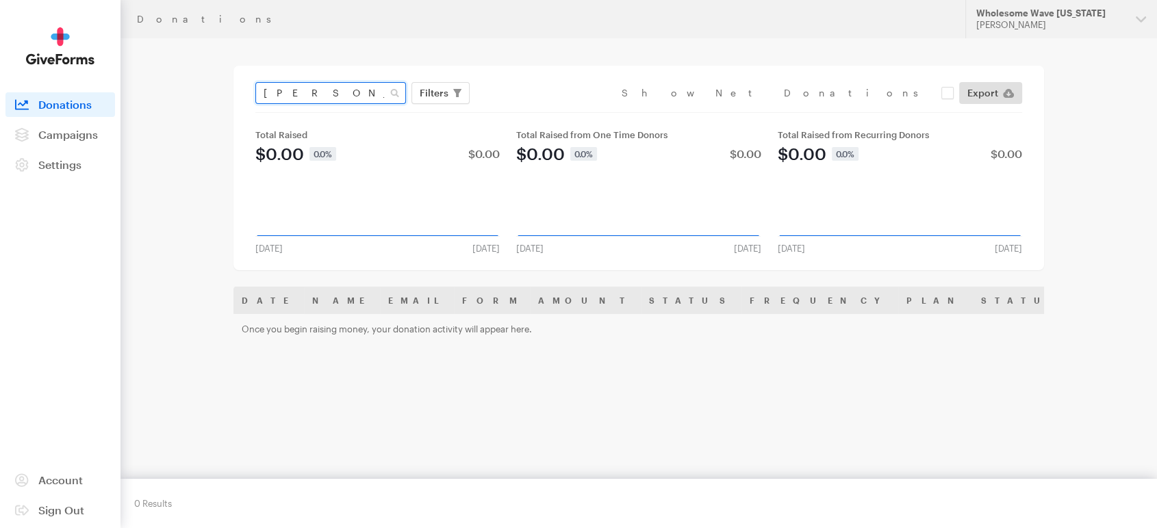
drag, startPoint x: 342, startPoint y: 97, endPoint x: 214, endPoint y: 90, distance: 128.2
click at [214, 90] on main "Donations [PERSON_NAME] Filters Clear Filters Apply Date [DATE] - [DATE] Forms …" at bounding box center [579, 338] width 986 height 600
paste input "[PERSON_NAME]"
type input "[PERSON_NAME]"
click at [537, 111] on button "Apply" at bounding box center [559, 122] width 44 height 22
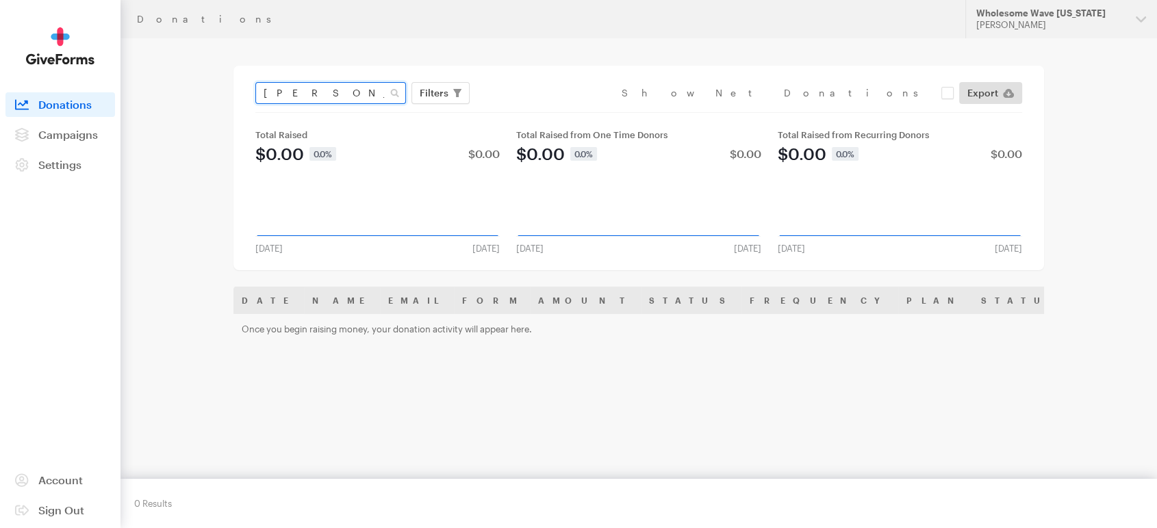
drag, startPoint x: 339, startPoint y: 92, endPoint x: 232, endPoint y: 89, distance: 107.5
click at [232, 89] on main "Donations [PERSON_NAME] Filters Clear Filters Apply Date [DATE] - [DATE] Forms …" at bounding box center [579, 338] width 986 height 600
paste input "[PERSON_NAME]"
type input "[PERSON_NAME]"
click at [537, 111] on button "Apply" at bounding box center [559, 122] width 44 height 22
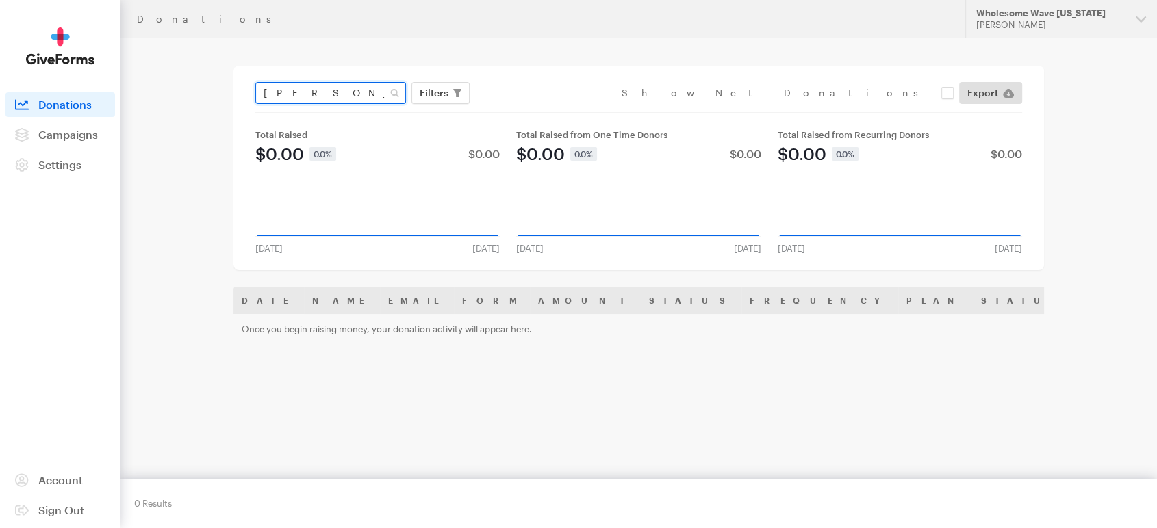
drag, startPoint x: 338, startPoint y: 95, endPoint x: 208, endPoint y: 87, distance: 130.3
click at [208, 87] on main "Donations [PERSON_NAME] Filters Clear Filters Apply Date [DATE] - [DATE] Forms …" at bounding box center [579, 338] width 986 height 600
paste input "[PERSON_NAME]"
type input "[PERSON_NAME]"
click at [537, 111] on button "Apply" at bounding box center [559, 122] width 44 height 22
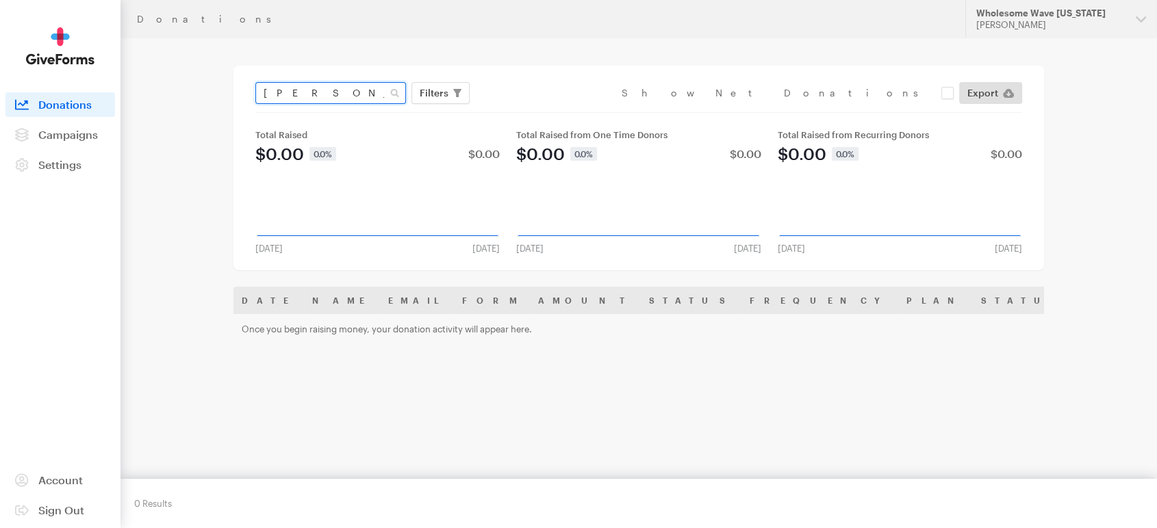
drag, startPoint x: 329, startPoint y: 94, endPoint x: 207, endPoint y: 61, distance: 126.2
click at [207, 61] on main "Donations Carly West Filters Clear Filters Apply Date Jul 20, 2025 - Aug 16, 20…" at bounding box center [579, 338] width 986 height 600
type input "mary elizabeth harris"
click at [537, 111] on button "Apply" at bounding box center [559, 122] width 44 height 22
drag, startPoint x: 362, startPoint y: 99, endPoint x: 226, endPoint y: 78, distance: 137.7
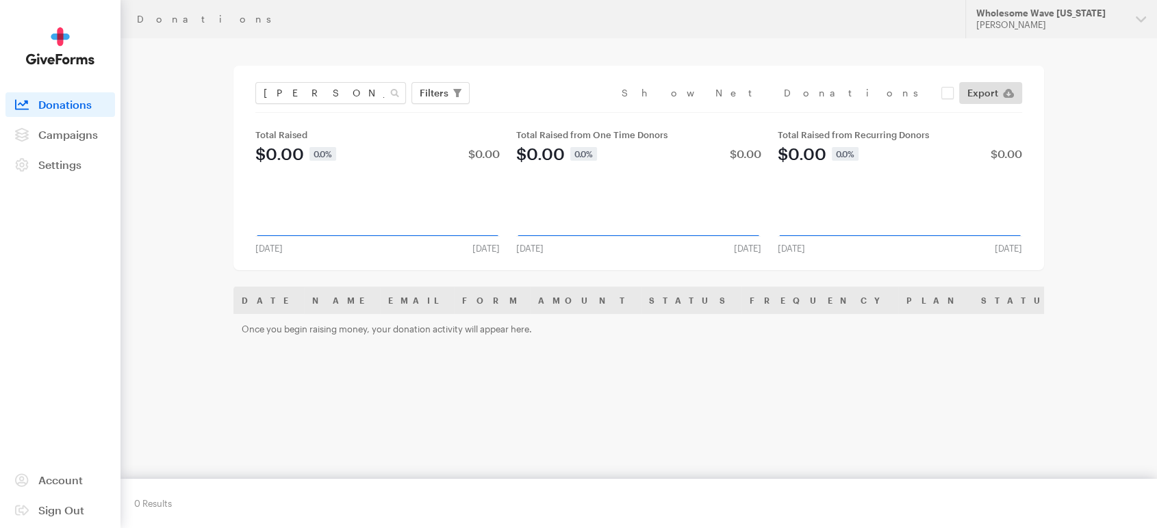
drag, startPoint x: 226, startPoint y: 78, endPoint x: 340, endPoint y: 77, distance: 114.3
click at [340, 77] on div "mary elizabeth harris Filters Clear Filters Apply Date Jul 20, 2025 - Aug 16, 2…" at bounding box center [638, 168] width 810 height 205
drag, startPoint x: 357, startPoint y: 96, endPoint x: 214, endPoint y: 83, distance: 143.7
click at [214, 83] on main "Donations mary elizabeth harris Filters Clear Filters Apply Date Jul 20, 2025 -…" at bounding box center [579, 338] width 986 height 600
type input "jessica rothacker"
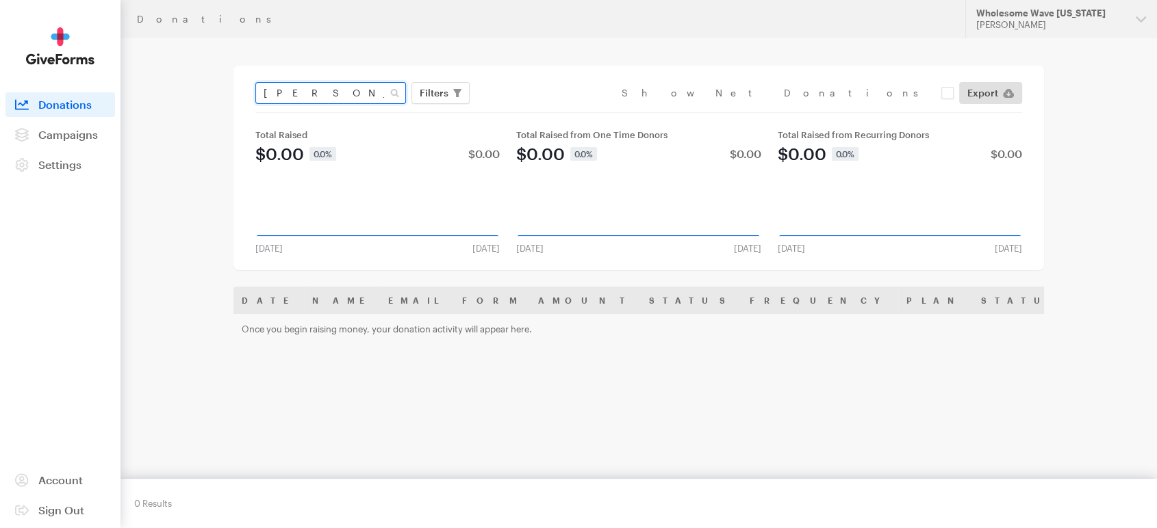
click at [537, 111] on button "Apply" at bounding box center [559, 122] width 44 height 22
drag, startPoint x: 344, startPoint y: 91, endPoint x: 219, endPoint y: 72, distance: 126.7
click at [219, 72] on main "Donations jessica rothacker Filters Clear Filters Apply Date Jul 20, 2025 - Aug…" at bounding box center [579, 338] width 986 height 600
paste input "Emily Gain"
type input "Emily Gainer"
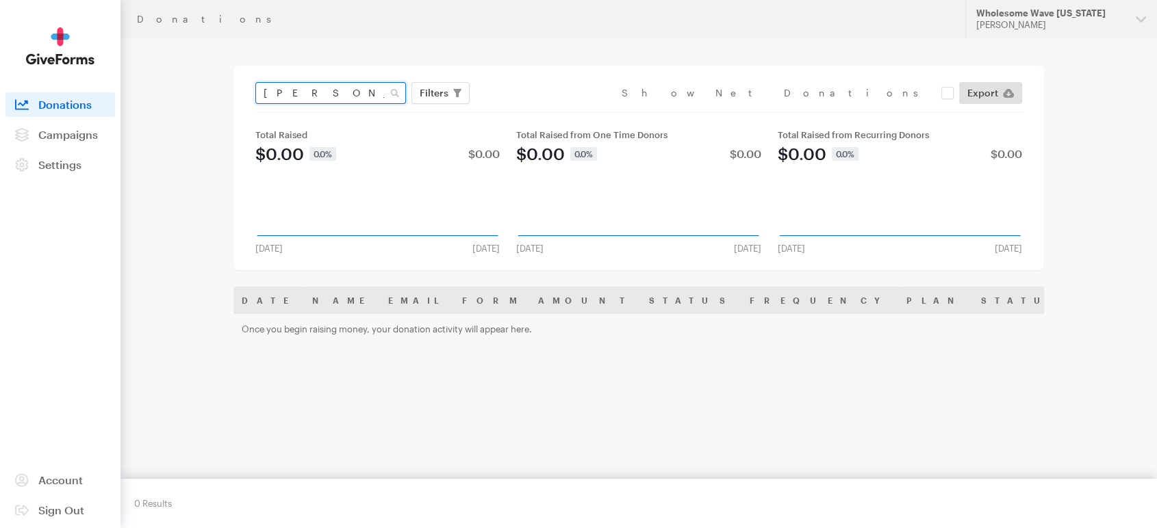
click at [537, 111] on button "Apply" at bounding box center [559, 122] width 44 height 22
drag, startPoint x: 343, startPoint y: 92, endPoint x: 151, endPoint y: 55, distance: 195.0
click at [151, 55] on main "Donations Emily Gainer Filters Clear Filters Apply Date Jul 20, 2025 - Aug 16, …" at bounding box center [579, 338] width 986 height 600
paste input "Jen Cole"
click at [151, 55] on main "Donations Jen Cole Filters Clear Filters Apply Date Jul 20, 2025 - Aug 16, 2025…" at bounding box center [579, 338] width 986 height 600
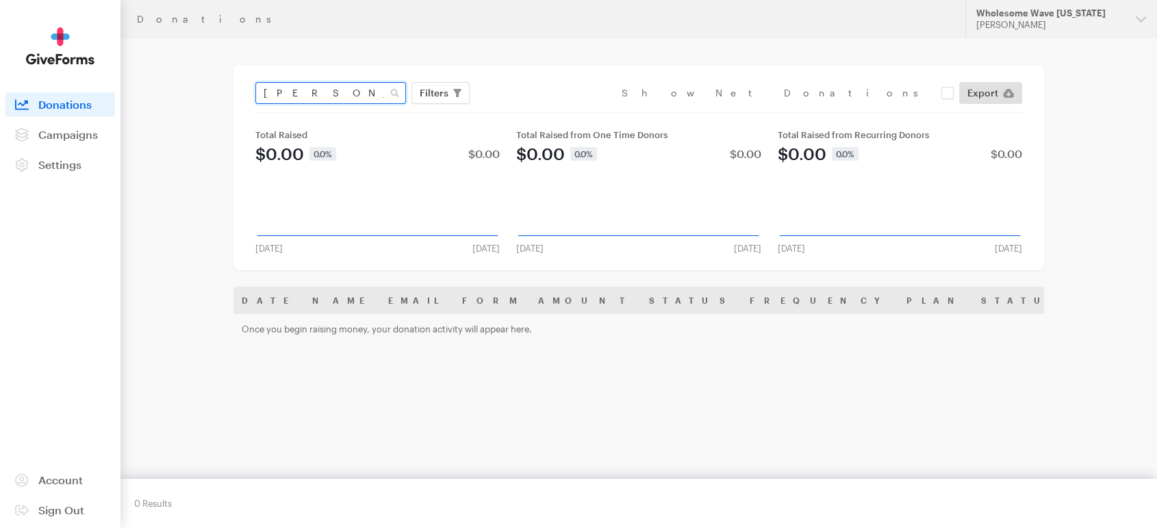
click at [305, 90] on input "Jen Cole" at bounding box center [330, 93] width 151 height 22
type input "Jen Cole4"
click at [537, 111] on button "Apply" at bounding box center [559, 122] width 44 height 22
click at [305, 90] on input "Jen Cole4" at bounding box center [330, 93] width 151 height 22
type input "[PERSON_NAME]"
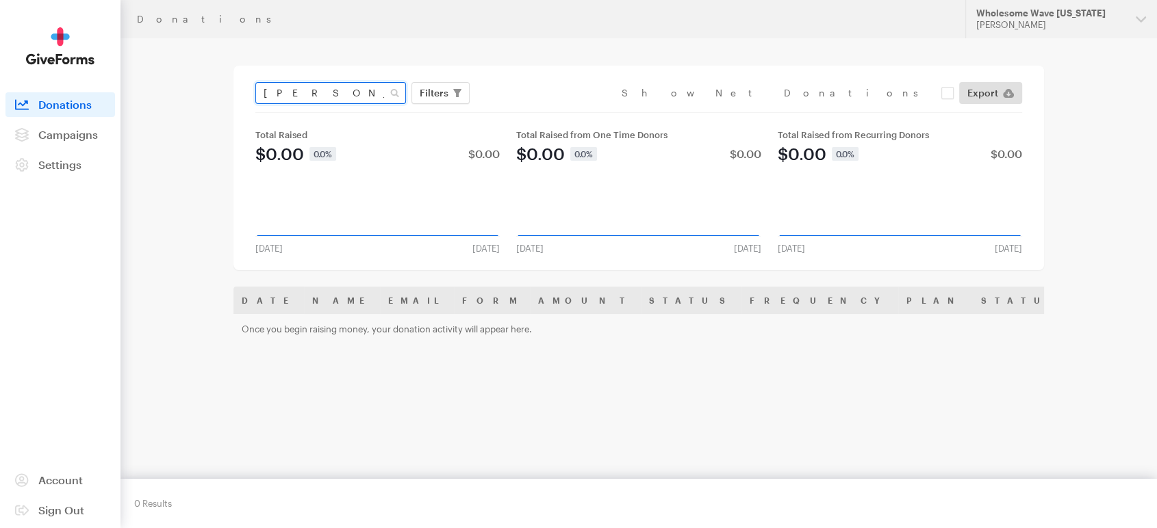
click at [537, 111] on button "Apply" at bounding box center [559, 122] width 44 height 22
drag, startPoint x: 339, startPoint y: 97, endPoint x: 218, endPoint y: 83, distance: 122.0
click at [218, 83] on main "Donations [PERSON_NAME] Filters Clear Filters Apply Date [DATE] - [DATE] Forms …" at bounding box center [579, 338] width 986 height 600
paste input "text"
click at [537, 111] on button "Apply" at bounding box center [559, 122] width 44 height 22
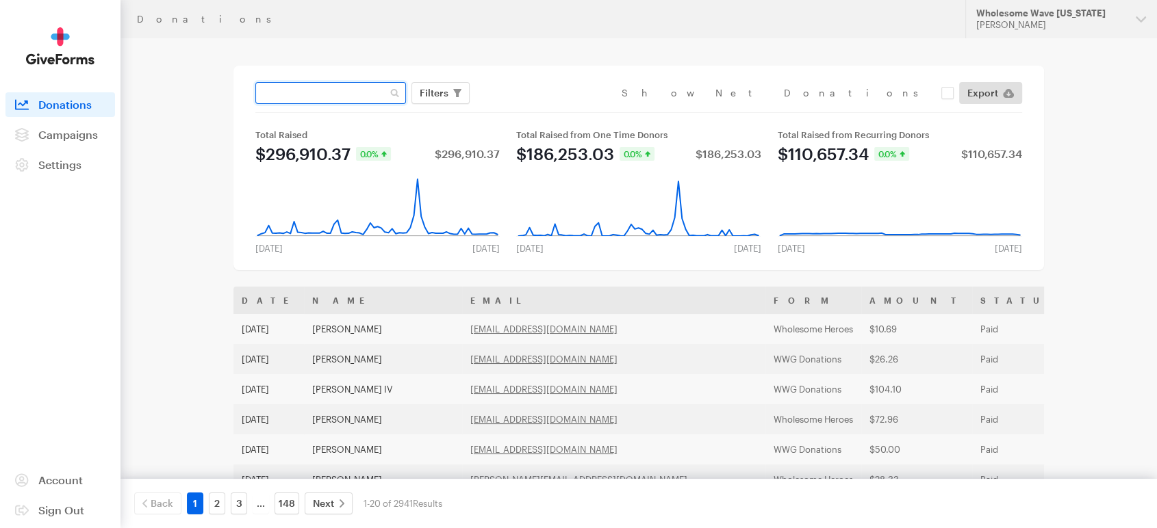
click at [329, 94] on input "text" at bounding box center [330, 93] width 151 height 22
click at [304, 94] on input "text" at bounding box center [330, 93] width 151 height 22
paste input "Charlie Hartness"
type input "Charlie Hartness"
click at [537, 111] on button "Apply" at bounding box center [559, 122] width 44 height 22
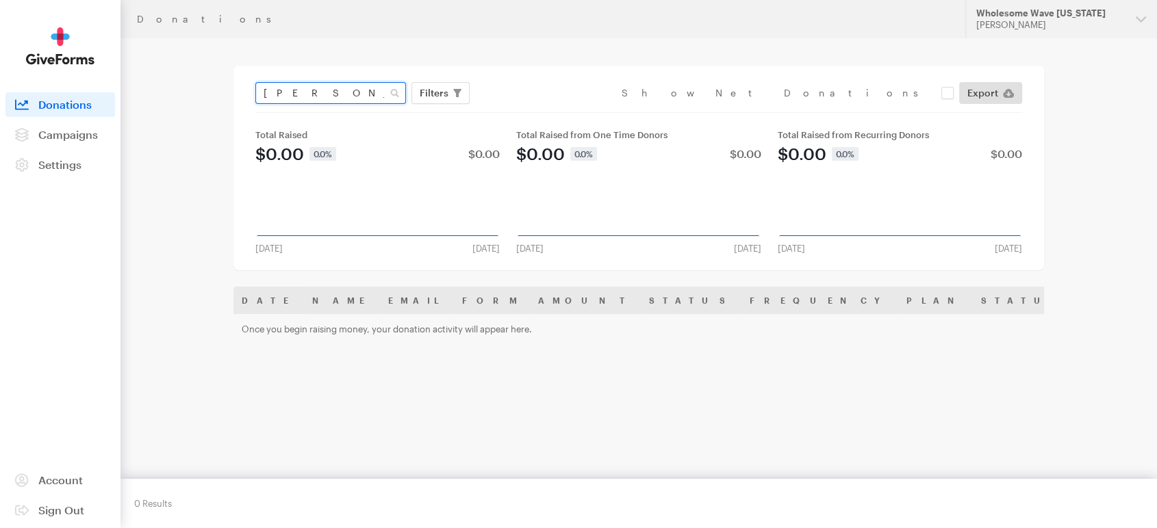
drag, startPoint x: 339, startPoint y: 95, endPoint x: 214, endPoint y: 85, distance: 125.7
click at [214, 85] on main "Donations Charlie Hartness Filters Clear Filters Apply Date Jul 20, 2025 - Aug …" at bounding box center [579, 338] width 986 height 600
type input "[PERSON_NAME]"
click at [537, 111] on button "Apply" at bounding box center [559, 122] width 44 height 22
drag, startPoint x: 316, startPoint y: 96, endPoint x: 201, endPoint y: 65, distance: 119.0
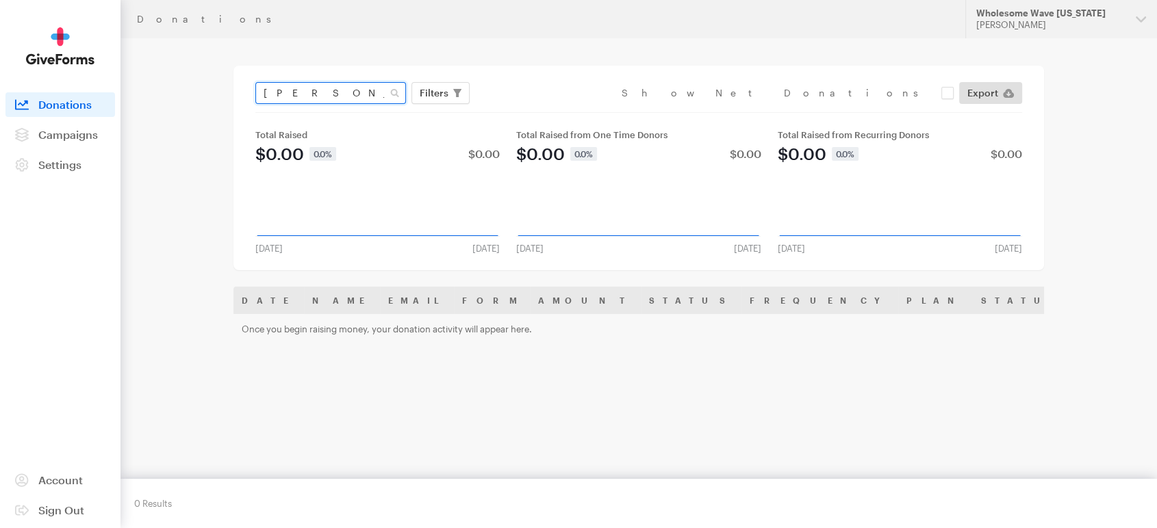
click at [201, 65] on main "Donations [GEOGRAPHIC_DATA] Filters Clear Filters Apply Date [DATE] - [DATE] Fo…" at bounding box center [579, 338] width 986 height 600
type input "[PERSON_NAME]"
click at [537, 111] on button "Apply" at bounding box center [559, 122] width 44 height 22
drag, startPoint x: 315, startPoint y: 91, endPoint x: 215, endPoint y: 73, distance: 101.6
click at [215, 73] on main "Donations slatcher Filters Clear Filters Apply Date Jul 20, 2025 - Aug 16, 2025…" at bounding box center [579, 338] width 986 height 600
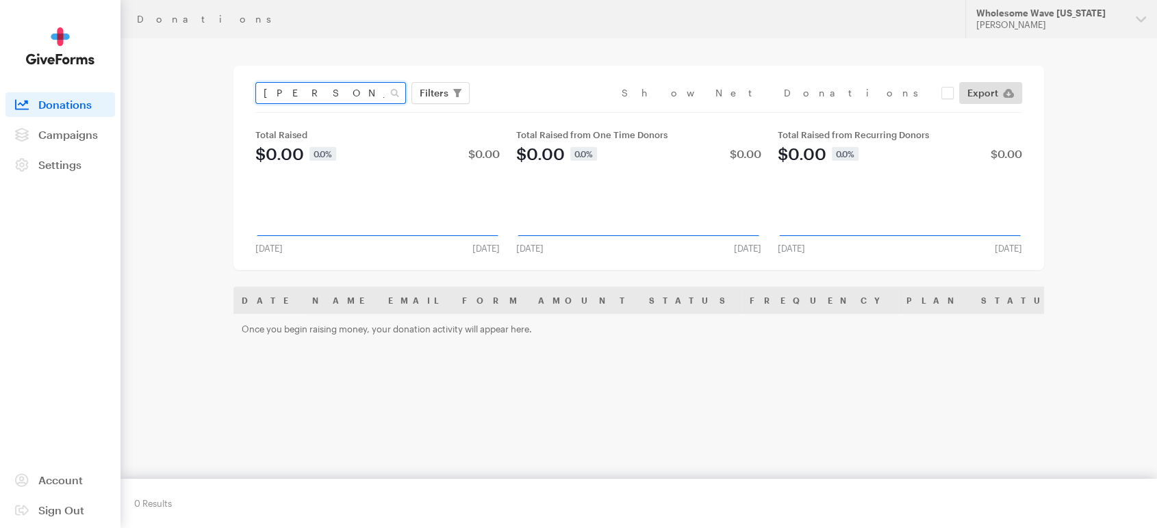
type input "haynes"
click at [537, 111] on button "Apply" at bounding box center [559, 122] width 44 height 22
drag, startPoint x: 372, startPoint y: 89, endPoint x: 154, endPoint y: 21, distance: 228.6
click at [154, 21] on div "Donations Updates Support Wholesome Wave [US_STATE] [PERSON_NAME] Organizations…" at bounding box center [578, 319] width 1157 height 639
type input "van lenen"
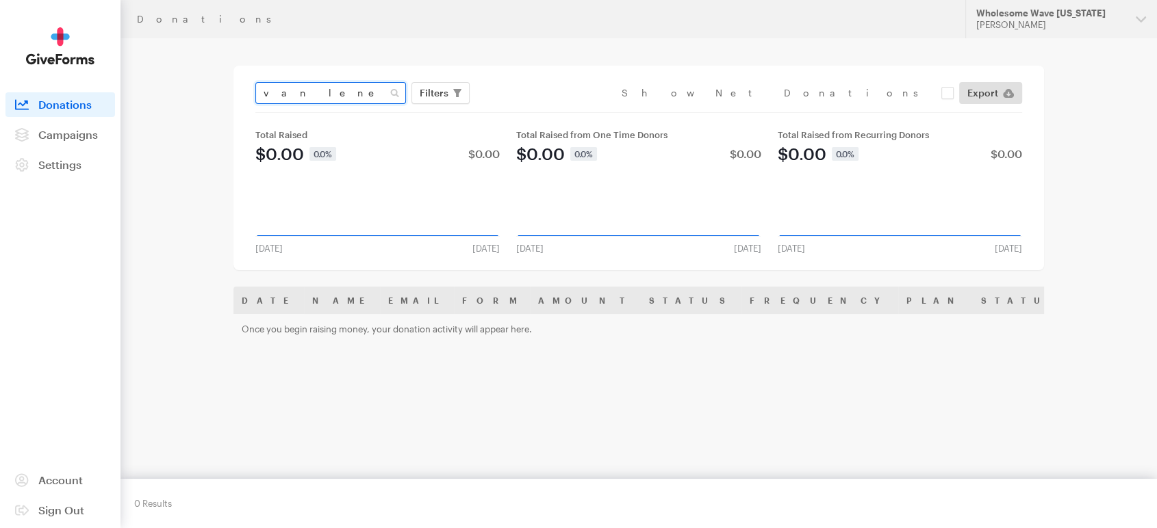
click at [537, 111] on button "Apply" at bounding box center [559, 122] width 44 height 22
click at [283, 93] on input "van lenen" at bounding box center [330, 93] width 151 height 22
type input "van loenen"
click at [537, 111] on button "Apply" at bounding box center [559, 122] width 44 height 22
drag, startPoint x: 316, startPoint y: 101, endPoint x: 156, endPoint y: 60, distance: 164.7
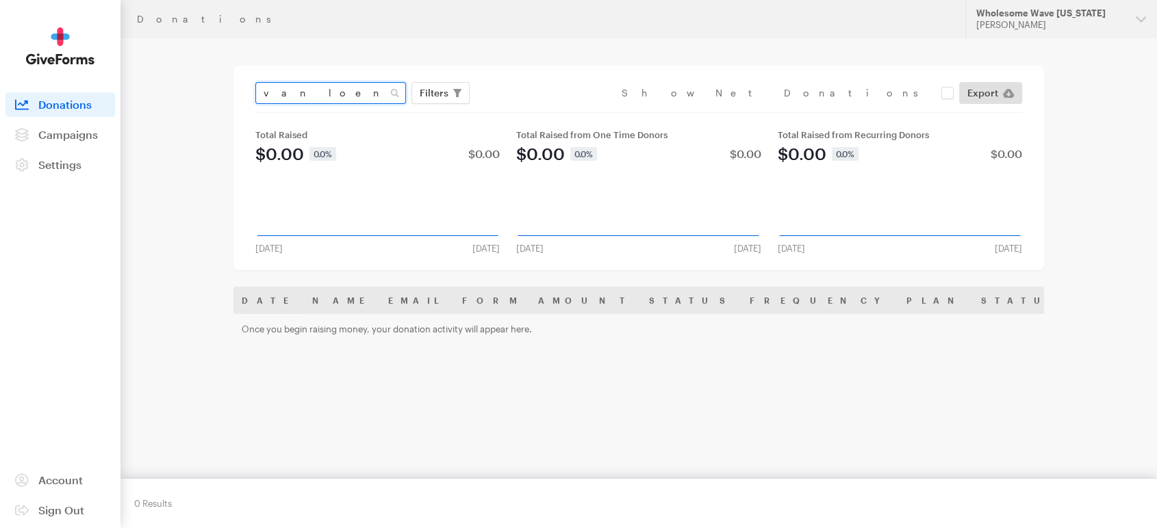
click at [156, 60] on main "Donations van loenen Filters Clear Filters Apply Date [DATE] - [DATE] Forms Dou…" at bounding box center [579, 338] width 986 height 600
type input "[PERSON_NAME]"
click at [537, 111] on button "Apply" at bounding box center [559, 122] width 44 height 22
drag, startPoint x: 307, startPoint y: 91, endPoint x: 181, endPoint y: 75, distance: 126.9
click at [181, 75] on main "Donations loeffler Filters Clear Filters Apply Date Jul 20, 2025 - Aug 16, 2025…" at bounding box center [579, 338] width 986 height 600
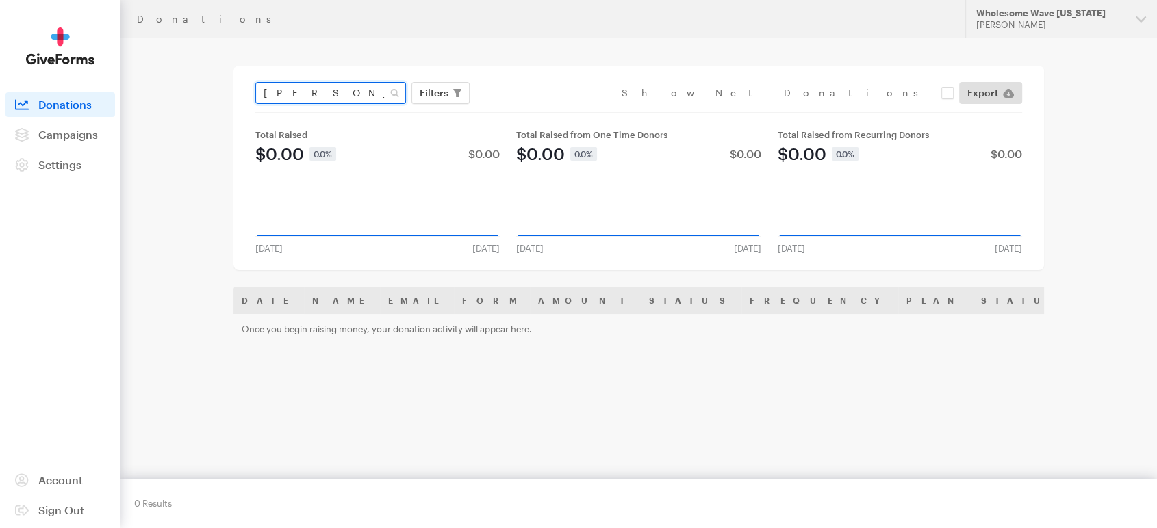
type input "brandon joens"
click at [537, 111] on button "Apply" at bounding box center [559, 122] width 44 height 22
drag, startPoint x: 319, startPoint y: 86, endPoint x: 311, endPoint y: 92, distance: 9.3
click at [311, 92] on input "brandon joens" at bounding box center [330, 93] width 151 height 22
type input "brandon jones"
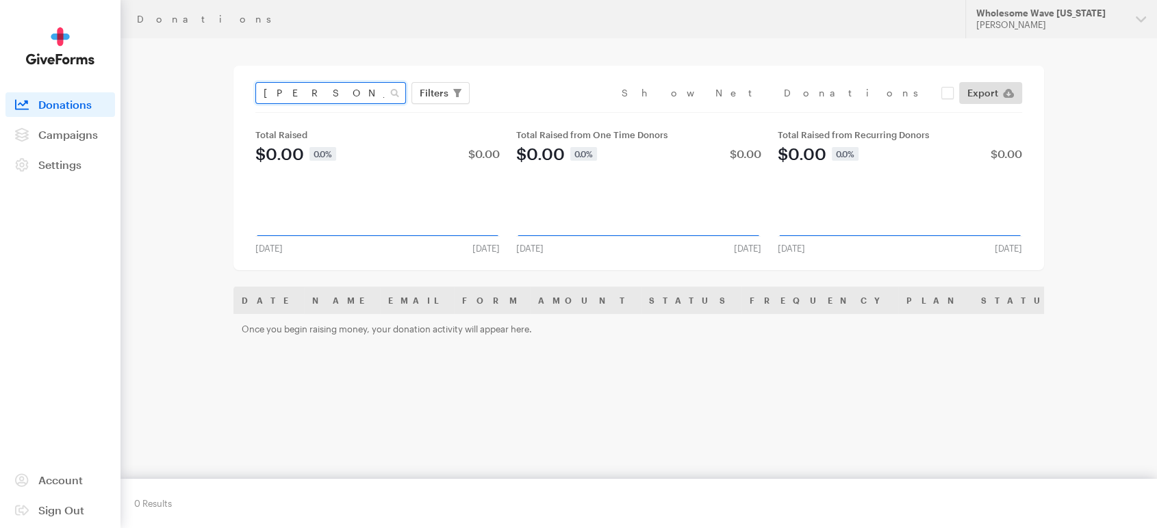
click at [537, 111] on button "Apply" at bounding box center [559, 122] width 44 height 22
drag, startPoint x: 350, startPoint y: 86, endPoint x: 201, endPoint y: 58, distance: 151.8
drag, startPoint x: 201, startPoint y: 58, endPoint x: 124, endPoint y: 130, distance: 105.6
click at [124, 130] on main "Donations brandon jones Filters Clear Filters Apply Date Jul 20, 2025 - Aug 16,…" at bounding box center [579, 338] width 986 height 600
drag, startPoint x: 342, startPoint y: 92, endPoint x: 192, endPoint y: 50, distance: 155.8
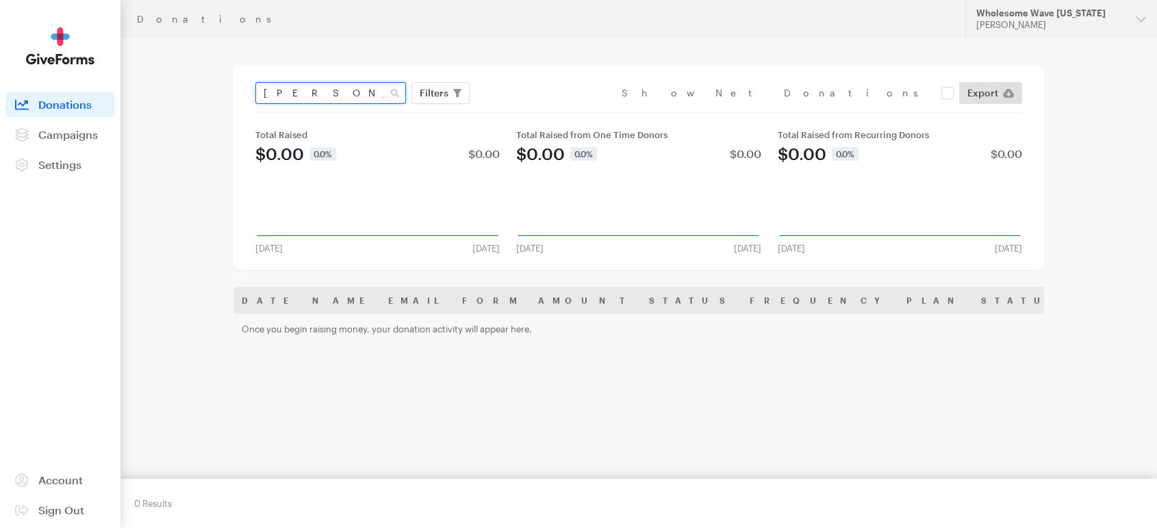
click at [192, 50] on main "Donations brandon jones Filters Clear Filters Apply Date Jul 20, 2025 - Aug 16,…" at bounding box center [579, 338] width 986 height 600
type input "dustin kirby"
click at [537, 111] on button "Apply" at bounding box center [559, 122] width 44 height 22
drag, startPoint x: 322, startPoint y: 88, endPoint x: 176, endPoint y: 59, distance: 149.4
click at [176, 59] on main "Donations dustin kirby Filters Clear Filters Apply Date Jul 20, 2025 - Aug 16, …" at bounding box center [579, 338] width 986 height 600
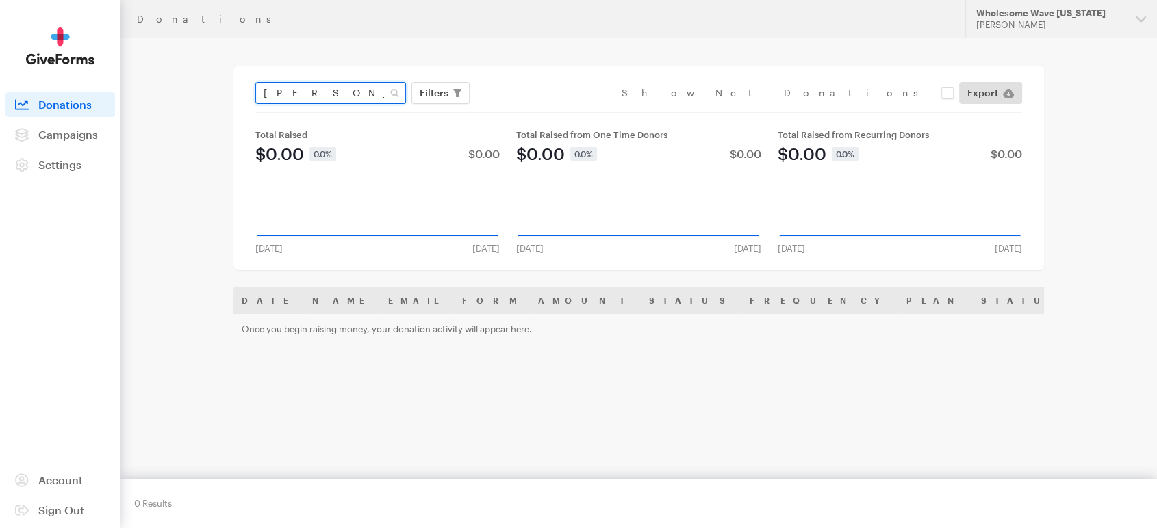
type input "[PERSON_NAME]"
click at [537, 111] on button "Apply" at bounding box center [559, 122] width 44 height 22
drag, startPoint x: 344, startPoint y: 94, endPoint x: 161, endPoint y: 65, distance: 185.7
click at [161, 65] on main "Donations [PERSON_NAME] Filters Clear Filters Apply Date [DATE] - [DATE] Forms …" at bounding box center [579, 338] width 986 height 600
type input "[PERSON_NAME]"
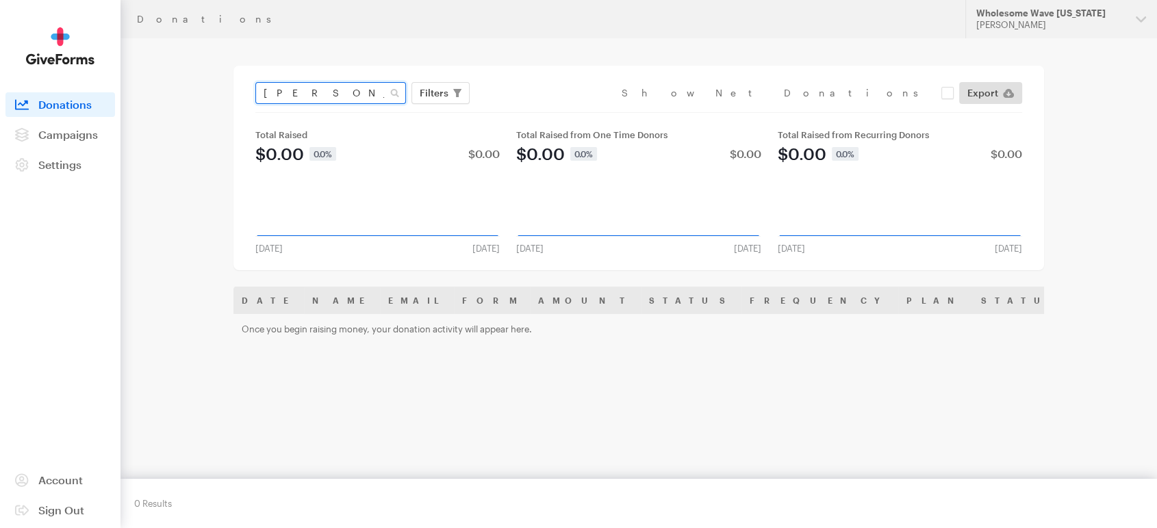
click at [537, 111] on button "Apply" at bounding box center [559, 122] width 44 height 22
drag, startPoint x: 313, startPoint y: 92, endPoint x: 206, endPoint y: 82, distance: 107.3
drag, startPoint x: 206, startPoint y: 82, endPoint x: 309, endPoint y: 64, distance: 104.2
click at [309, 64] on main "Donations sheridan Filters Clear Filters Apply Date [DATE] - [DATE] Forms Doubl…" at bounding box center [579, 338] width 986 height 600
drag, startPoint x: 318, startPoint y: 94, endPoint x: 177, endPoint y: 83, distance: 141.4
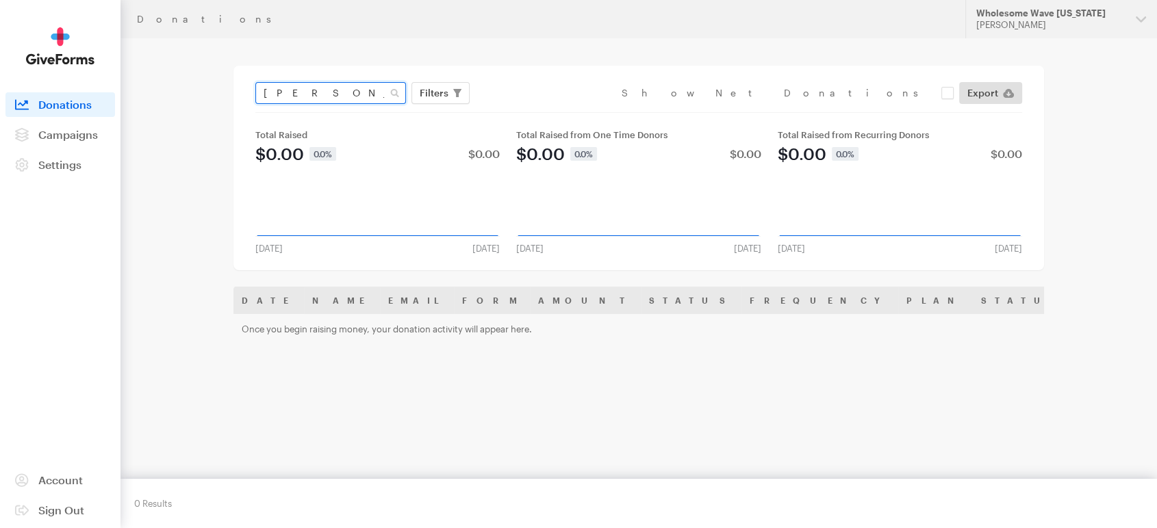
click at [177, 83] on main "Donations sheridan Filters Clear Filters Apply Date [DATE] - [DATE] Forms Doubl…" at bounding box center [579, 338] width 986 height 600
type input "[PERSON_NAME]"
click at [537, 111] on button "Apply" at bounding box center [559, 122] width 44 height 22
drag, startPoint x: 317, startPoint y: 95, endPoint x: 153, endPoint y: 81, distance: 164.2
click at [153, 81] on main "Donations sue jones Filters Clear Filters Apply Date Jul 20, 2025 - Aug 16, 202…" at bounding box center [579, 338] width 986 height 600
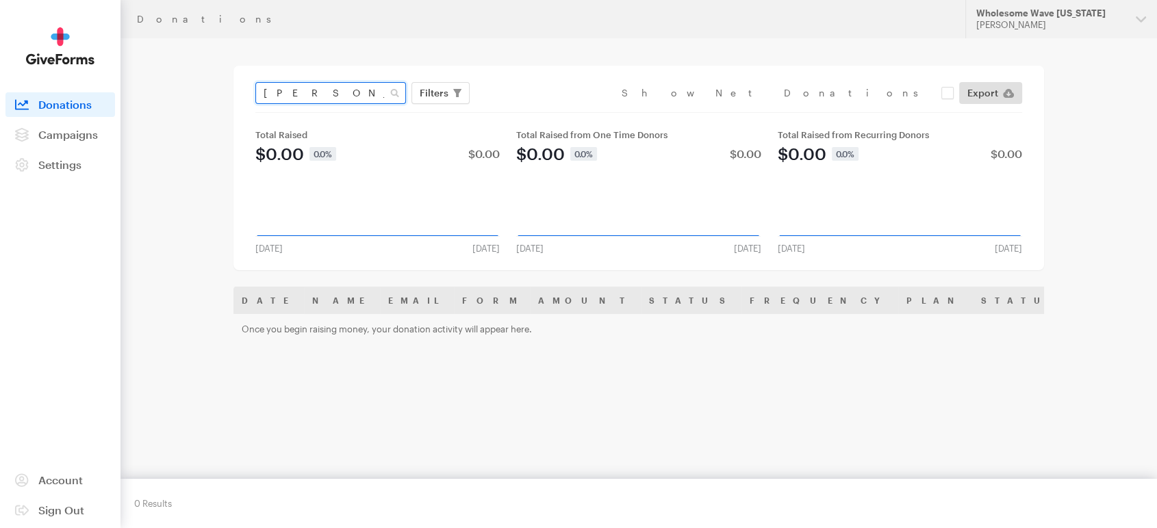
type input "sullivan"
click at [537, 111] on button "Apply" at bounding box center [559, 122] width 44 height 22
drag, startPoint x: 302, startPoint y: 99, endPoint x: 214, endPoint y: 89, distance: 88.8
click at [214, 89] on main "Donations sullivan Filters Clear Filters Apply Date Jul 20, 2025 - Aug 16, 2025…" at bounding box center [579, 338] width 986 height 600
type input "penso"
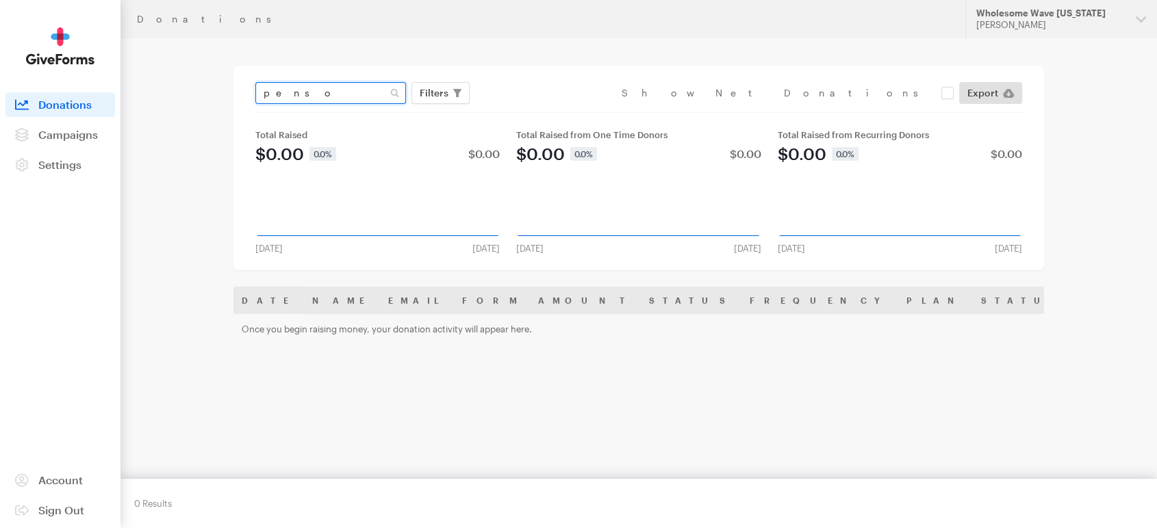
click at [537, 111] on button "Apply" at bounding box center [559, 122] width 44 height 22
drag, startPoint x: 321, startPoint y: 95, endPoint x: 130, endPoint y: 51, distance: 196.1
click at [130, 51] on main "Donations penso Filters Clear Filters Apply Date [DATE] - [DATE] Forms Double 2…" at bounding box center [579, 338] width 986 height 600
type input "[PERSON_NAME]"
click at [537, 111] on button "Apply" at bounding box center [559, 122] width 44 height 22
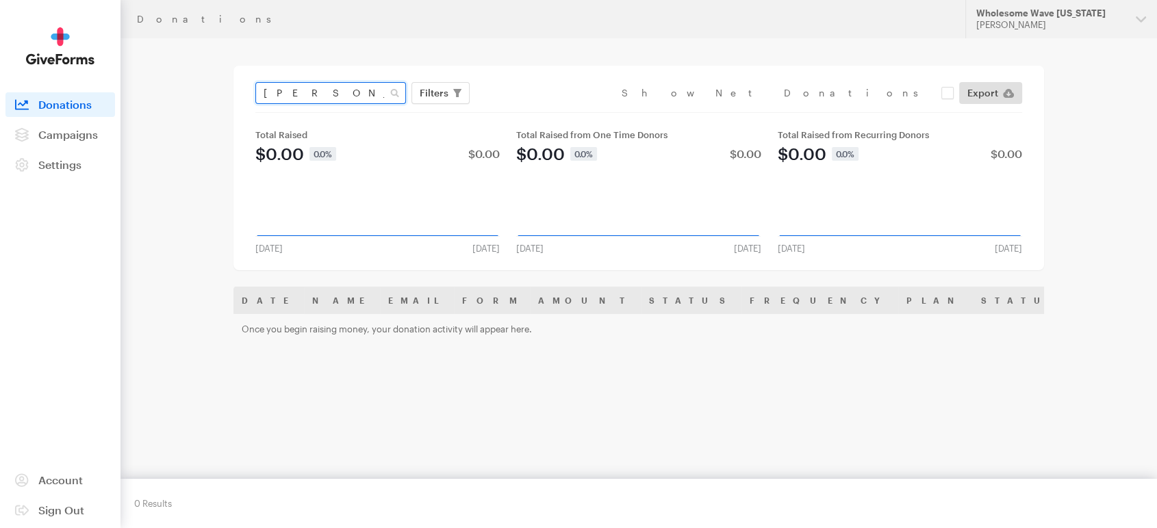
drag, startPoint x: 323, startPoint y: 91, endPoint x: 200, endPoint y: 79, distance: 123.8
click at [200, 79] on main "Donations zock Filters Clear Filters Apply Date Jul 20, 2025 - Aug 16, 2025 For…" at bounding box center [579, 338] width 986 height 600
type input "morris"
click at [537, 111] on button "Apply" at bounding box center [559, 122] width 44 height 22
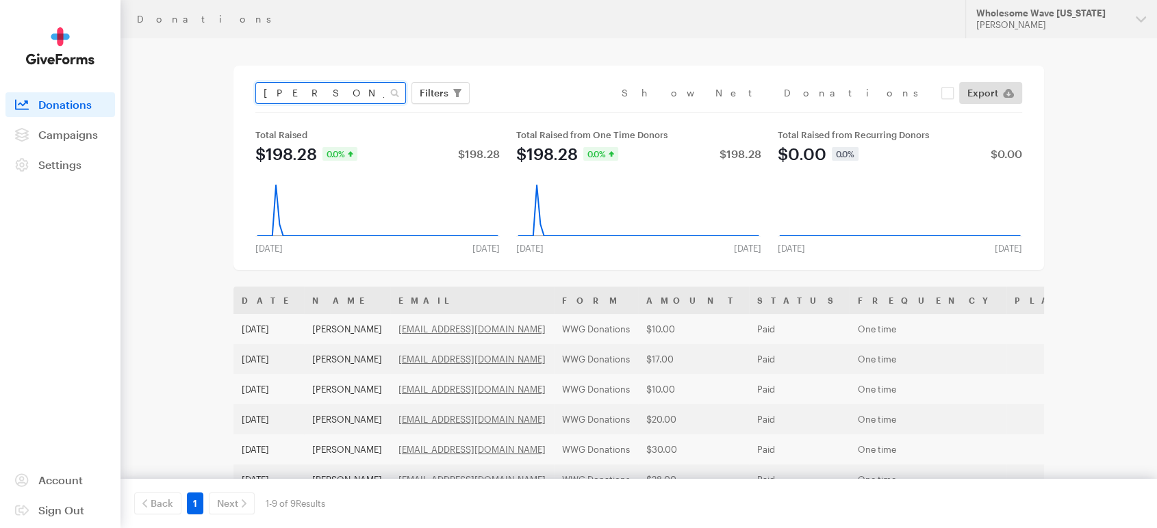
click at [263, 92] on input "[PERSON_NAME]" at bounding box center [330, 93] width 151 height 22
type input "[PERSON_NAME]"
click at [537, 111] on button "Apply" at bounding box center [559, 122] width 44 height 22
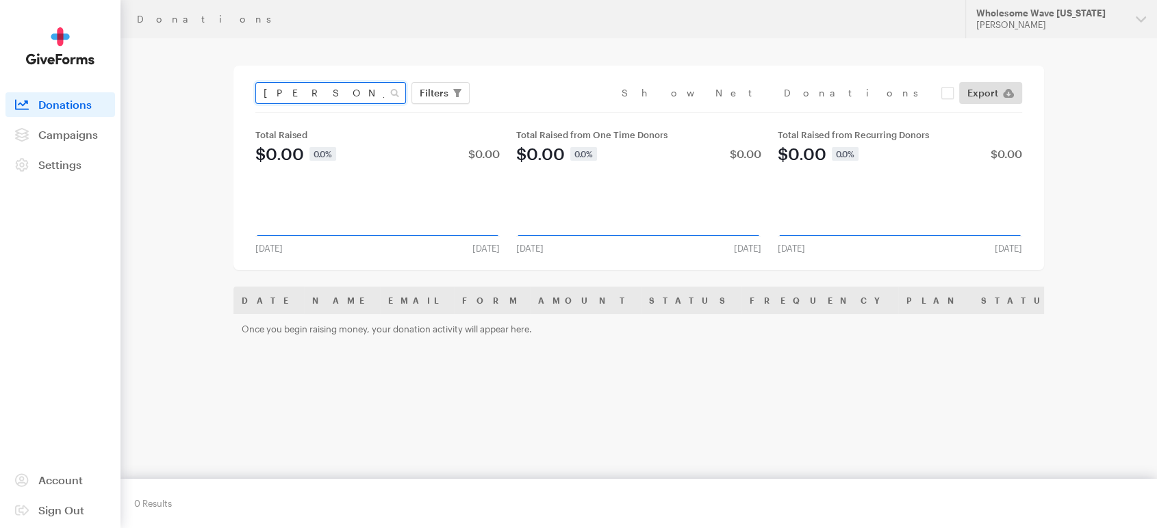
drag, startPoint x: 325, startPoint y: 90, endPoint x: 166, endPoint y: 53, distance: 163.5
click at [166, 53] on main "Donations ben morris Filters Clear Filters Apply Date Jul 20, 2025 - Aug 16, 20…" at bounding box center [579, 338] width 986 height 600
type input "[PERSON_NAME]"
click at [537, 111] on button "Apply" at bounding box center [559, 122] width 44 height 22
drag, startPoint x: 307, startPoint y: 88, endPoint x: 177, endPoint y: 60, distance: 133.7
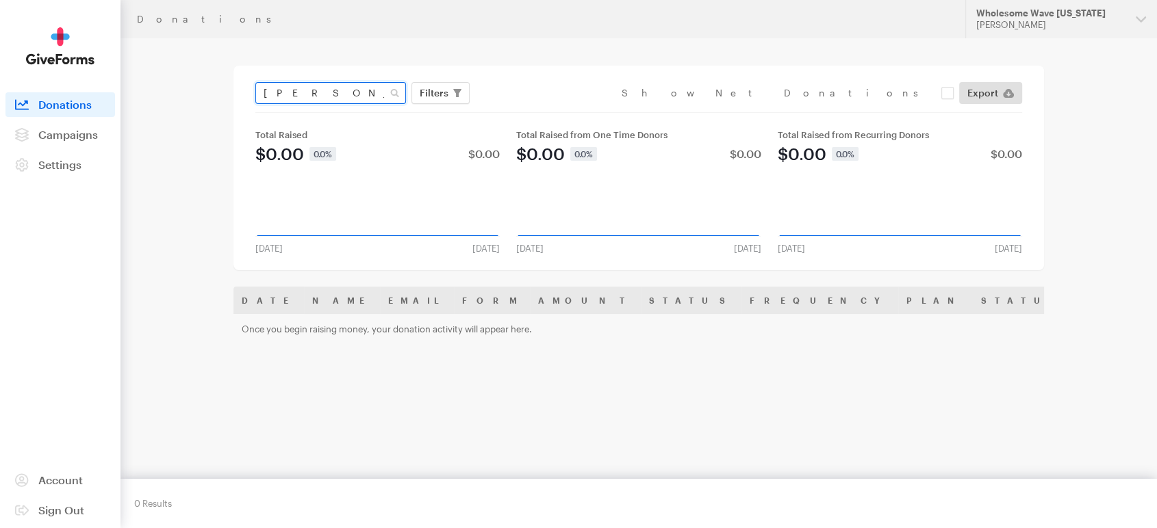
click at [177, 60] on main "Donations [GEOGRAPHIC_DATA] Filters Clear Filters Apply Date [DATE] - [DATE] Fo…" at bounding box center [579, 338] width 986 height 600
type input "appen"
click at [537, 111] on button "Apply" at bounding box center [559, 122] width 44 height 22
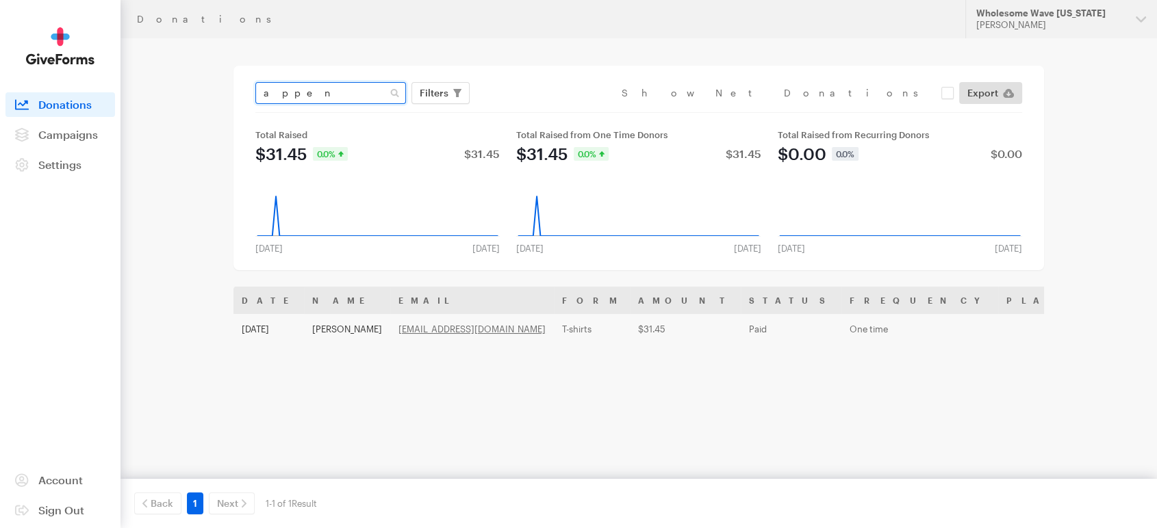
drag, startPoint x: 306, startPoint y: 86, endPoint x: 159, endPoint y: 69, distance: 148.1
click at [159, 69] on main "Donations appen Filters Clear Filters Apply Date [DATE] - [DATE] Forms Double 2…" at bounding box center [579, 338] width 986 height 600
type input "[PERSON_NAME]"
click at [537, 111] on button "Apply" at bounding box center [559, 122] width 44 height 22
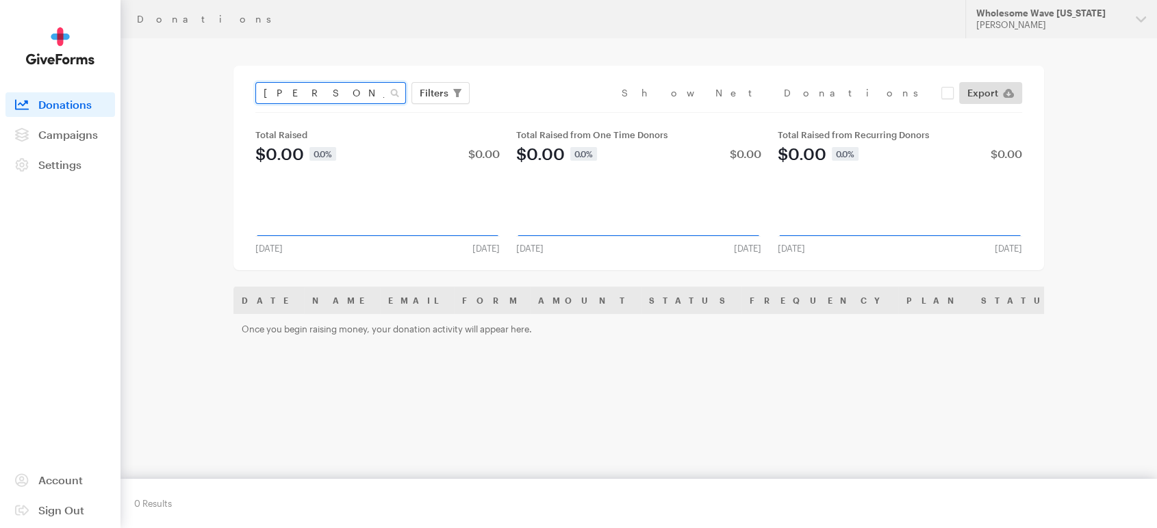
drag, startPoint x: 332, startPoint y: 94, endPoint x: 169, endPoint y: 71, distance: 164.5
click at [169, 71] on main "Donations leach Filters Clear Filters Apply Date Jul 20, 2025 - Aug 16, 2025 Fo…" at bounding box center [579, 338] width 986 height 600
type input "angie martin"
click at [537, 111] on button "Apply" at bounding box center [559, 122] width 44 height 22
drag, startPoint x: 339, startPoint y: 96, endPoint x: 159, endPoint y: 67, distance: 183.1
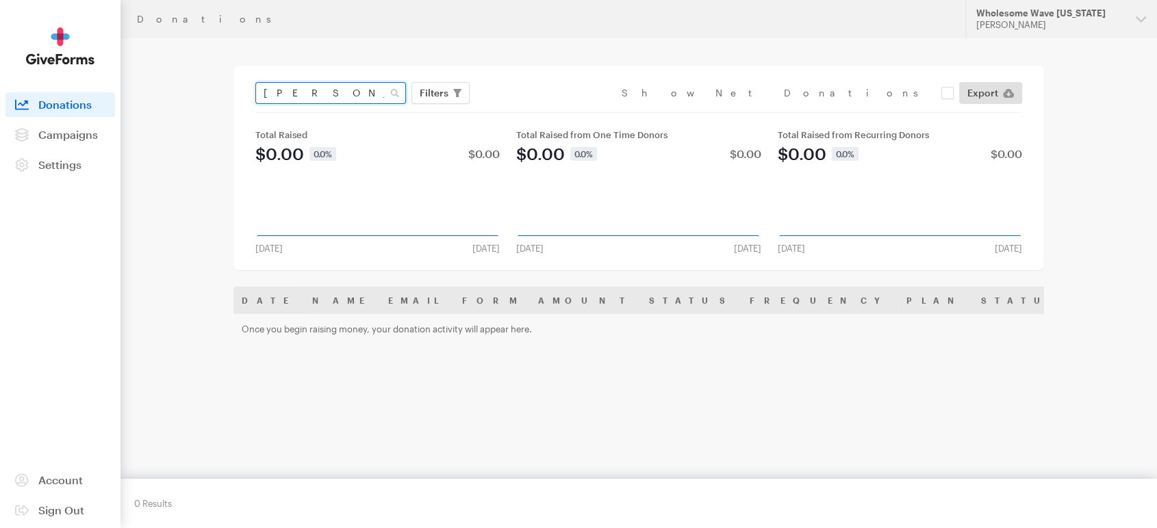
click at [159, 67] on main "Donations [PERSON_NAME] Filters Clear Filters Apply Date [DATE] - [DATE] Forms …" at bounding box center [579, 338] width 986 height 600
type input "[PERSON_NAME]"
click at [537, 111] on button "Apply" at bounding box center [559, 122] width 44 height 22
drag, startPoint x: 317, startPoint y: 97, endPoint x: 49, endPoint y: 53, distance: 271.3
click at [49, 53] on div "Donations Updates Support Wholesome Wave [US_STATE] [PERSON_NAME] Organizations…" at bounding box center [578, 319] width 1157 height 639
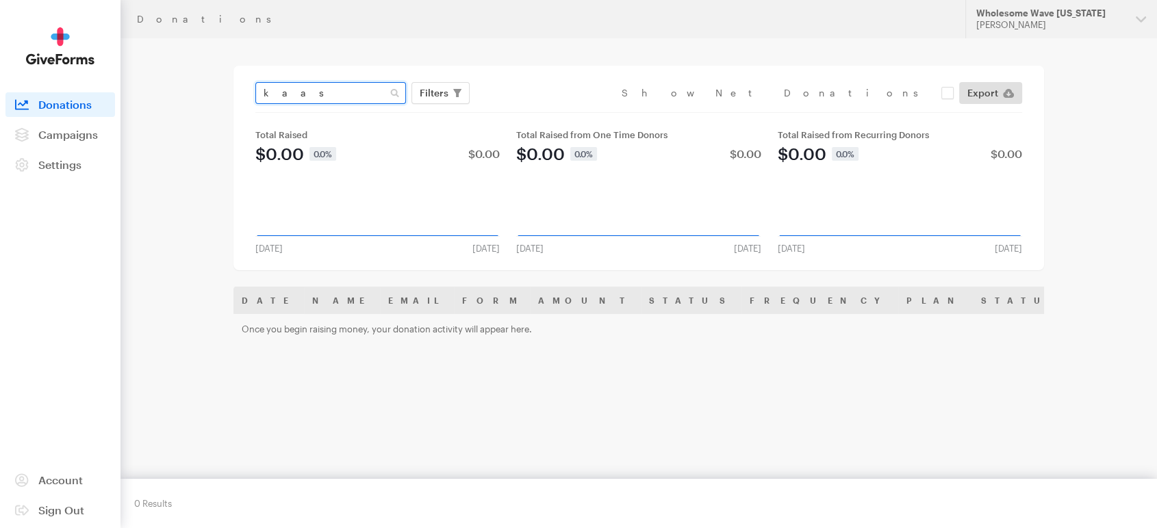
type input "kaas"
click at [537, 111] on button "Apply" at bounding box center [559, 122] width 44 height 22
